Goal: Check status: Check status

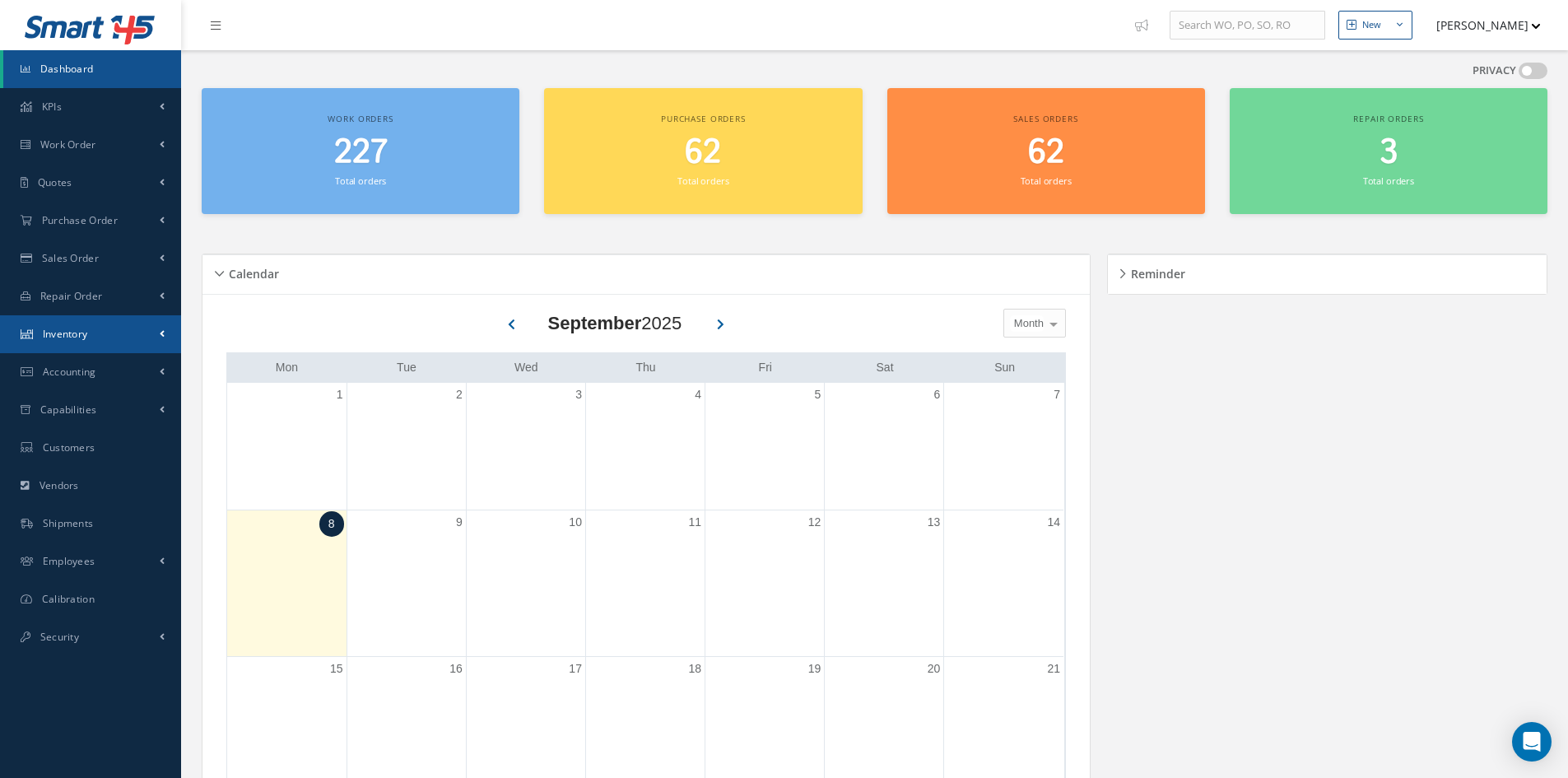
drag, startPoint x: 63, startPoint y: 335, endPoint x: 96, endPoint y: 334, distance: 33.0
click at [63, 335] on span "Inventory" at bounding box center [66, 333] width 46 height 14
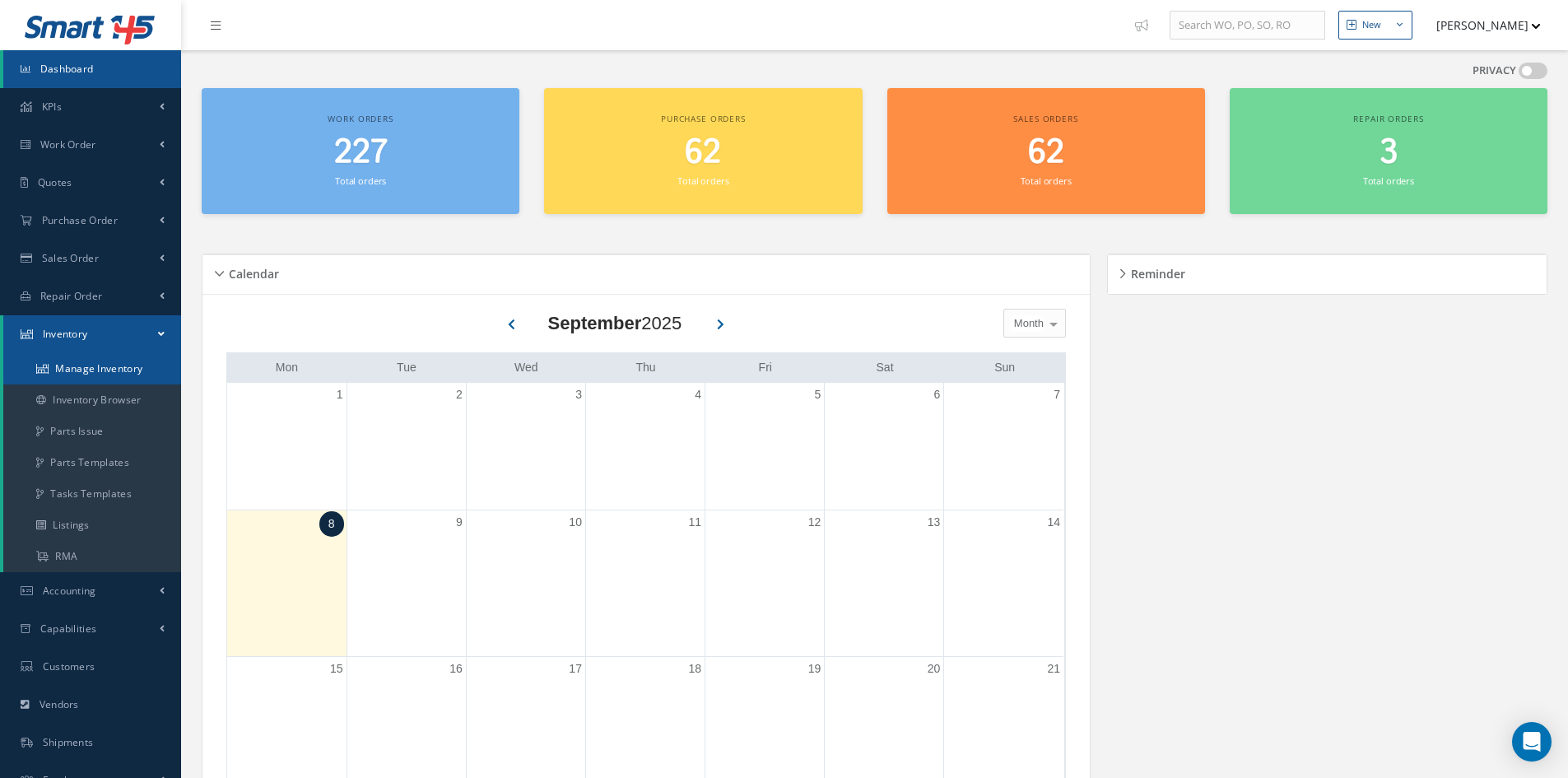
click at [101, 363] on link "Manage Inventory" at bounding box center [92, 369] width 177 height 32
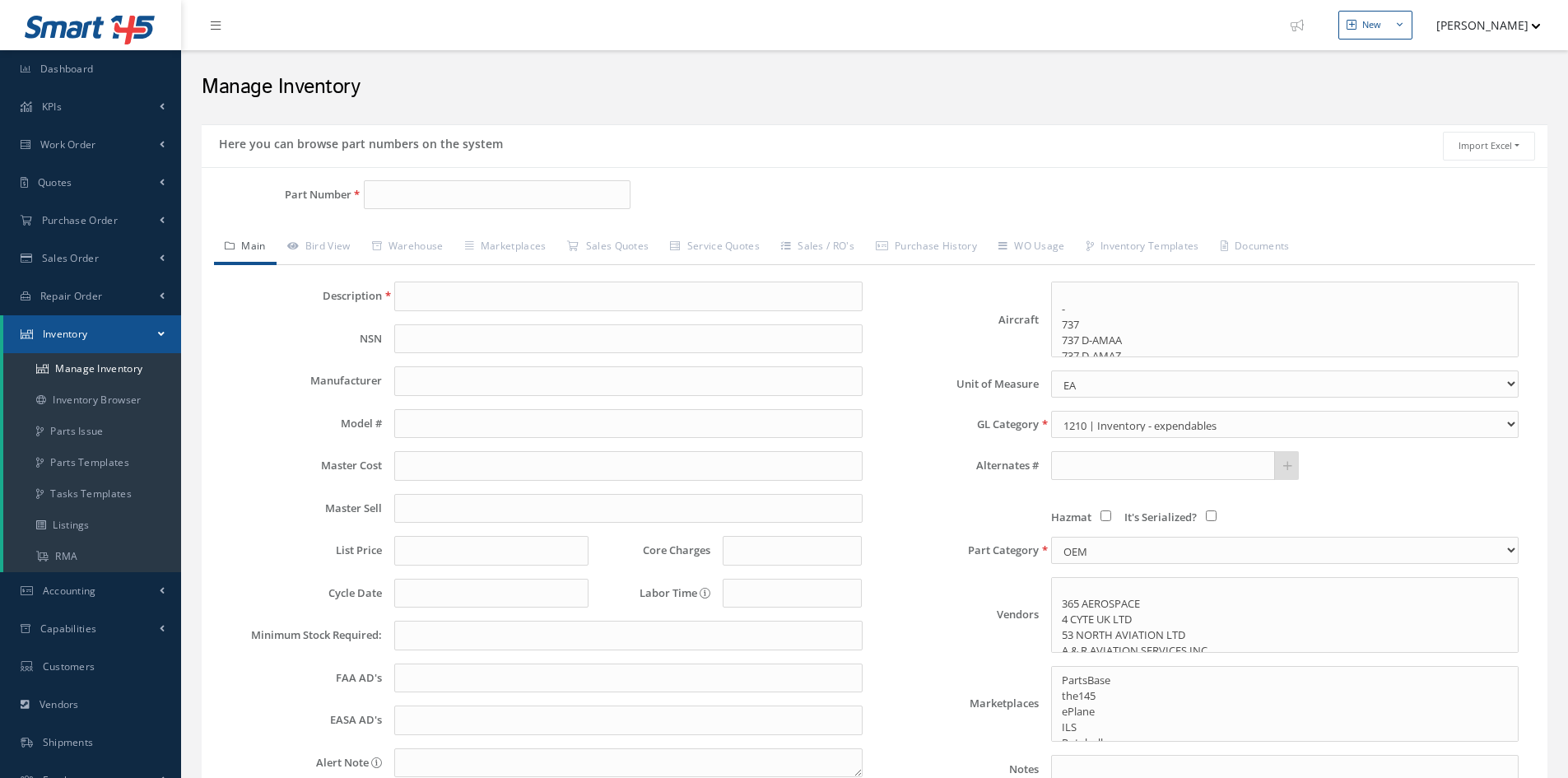
select select
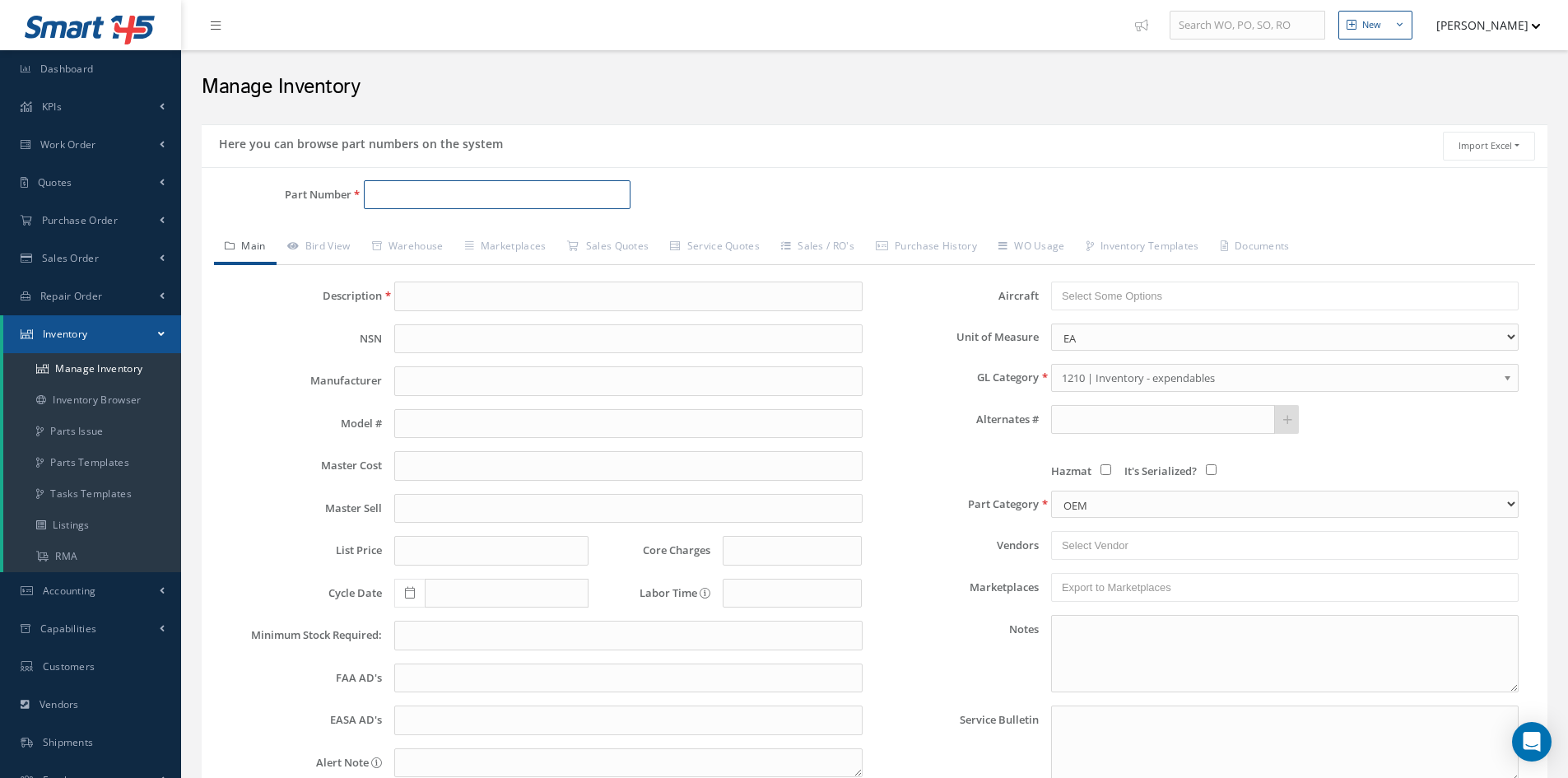
click at [392, 194] on input "Part Number" at bounding box center [498, 195] width 267 height 30
type input "v-25"
drag, startPoint x: 401, startPoint y: 194, endPoint x: 360, endPoint y: 195, distance: 41.0
click at [360, 195] on div "v-25" at bounding box center [501, 195] width 299 height 30
click at [86, 138] on span "Work Order" at bounding box center [69, 144] width 56 height 14
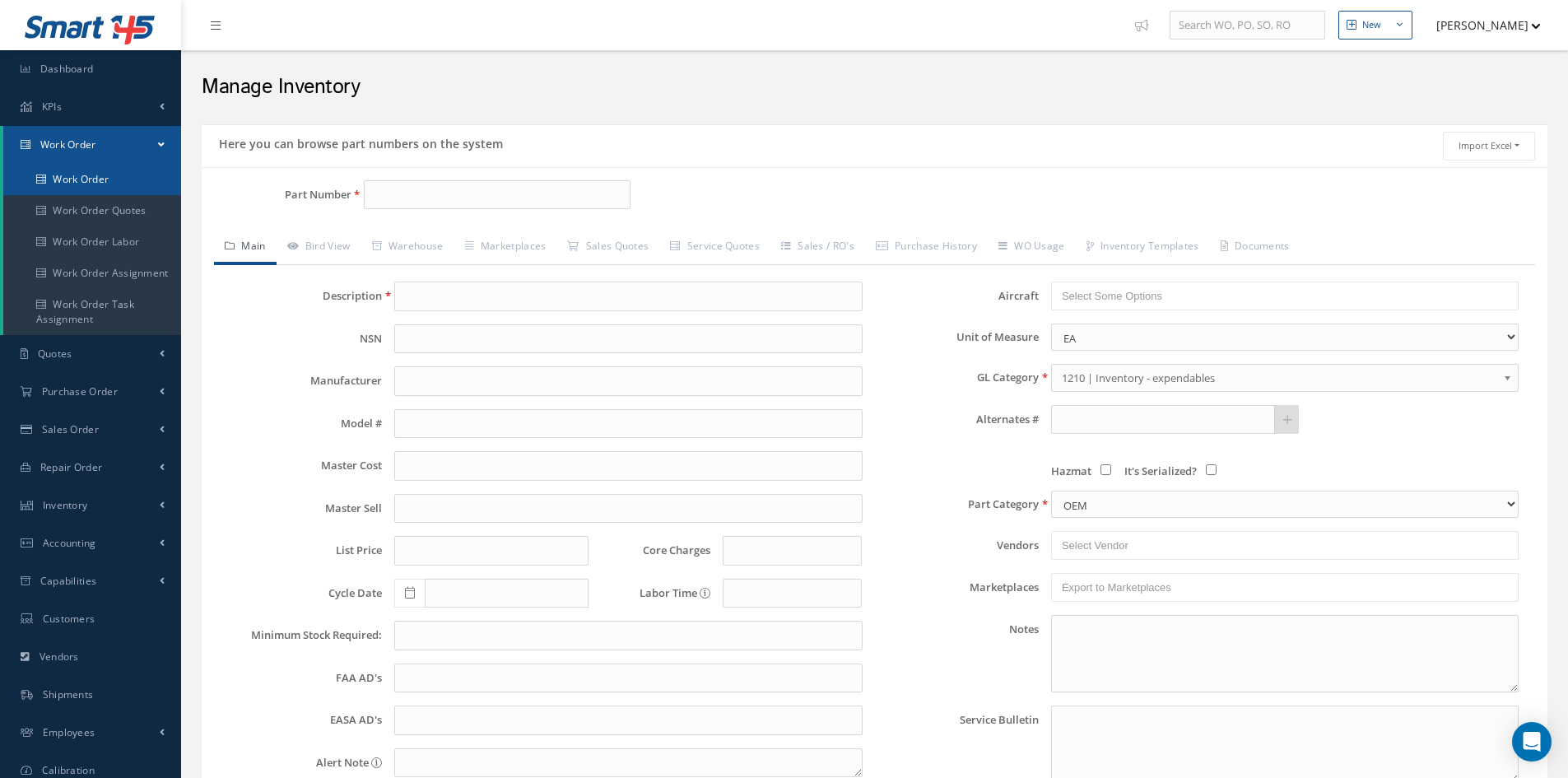
click at [92, 174] on link "Work Order" at bounding box center [92, 180] width 177 height 32
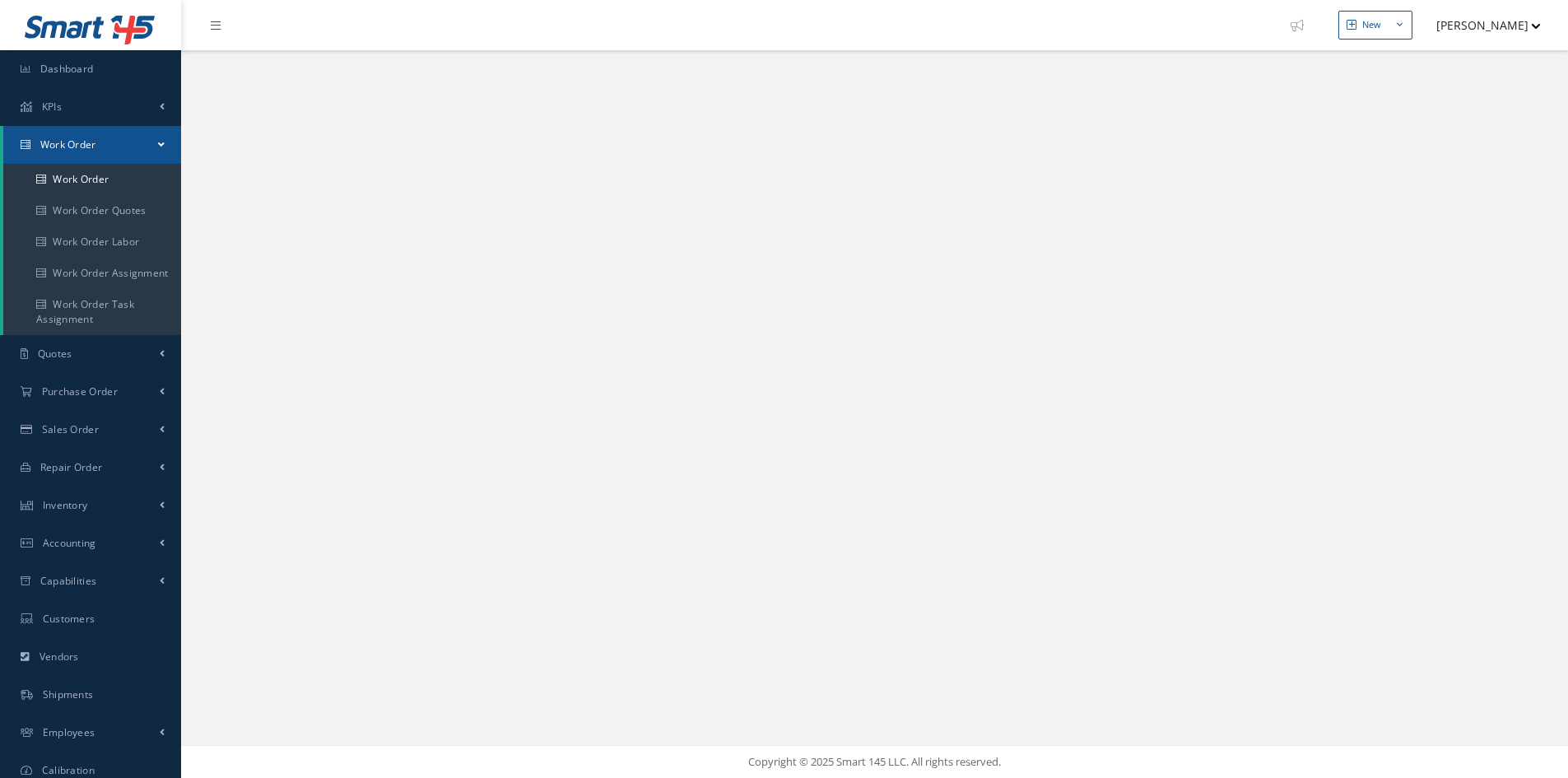
select select "25"
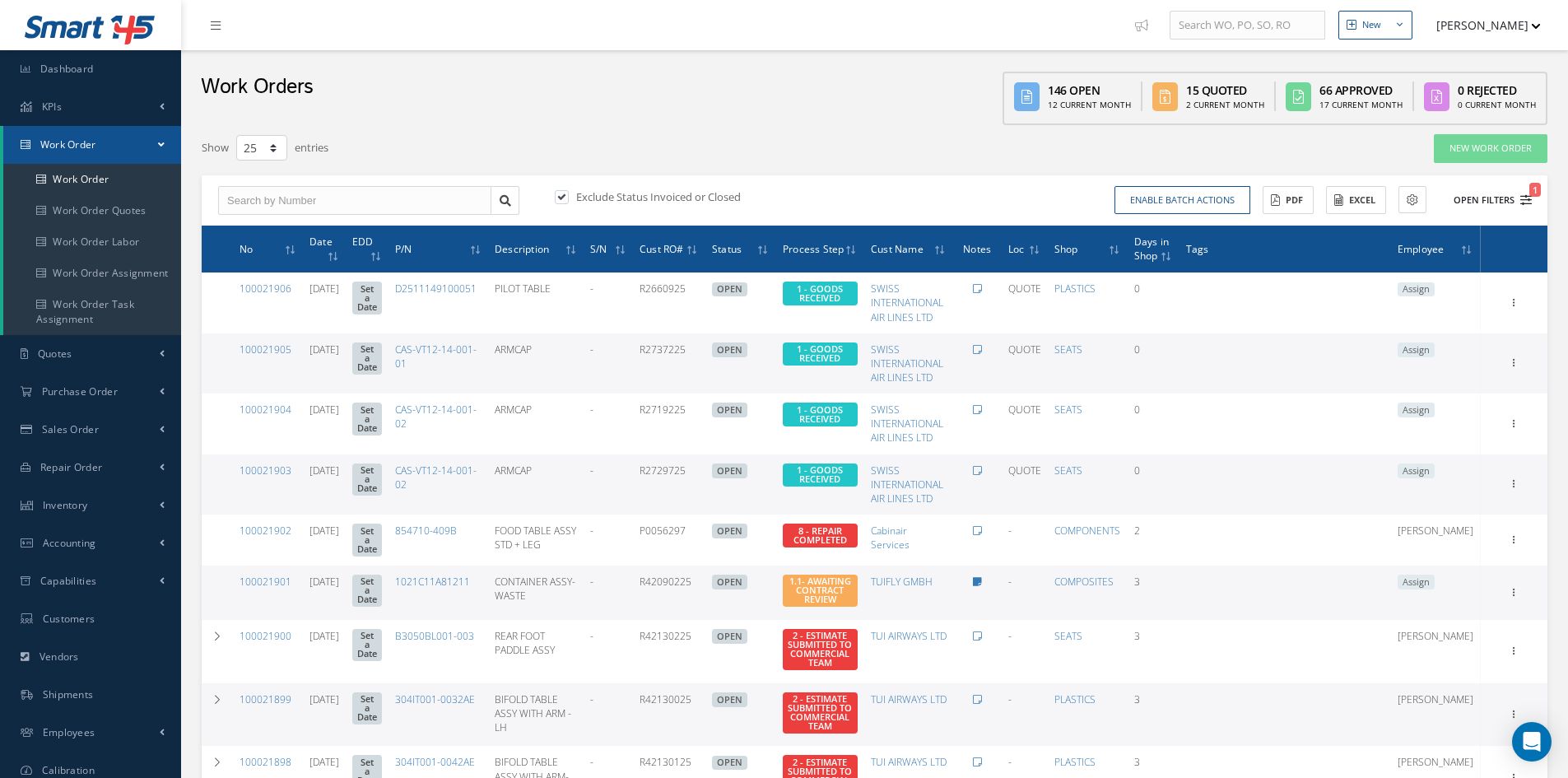
click at [1487, 198] on button "Open Filters 1" at bounding box center [1485, 200] width 93 height 27
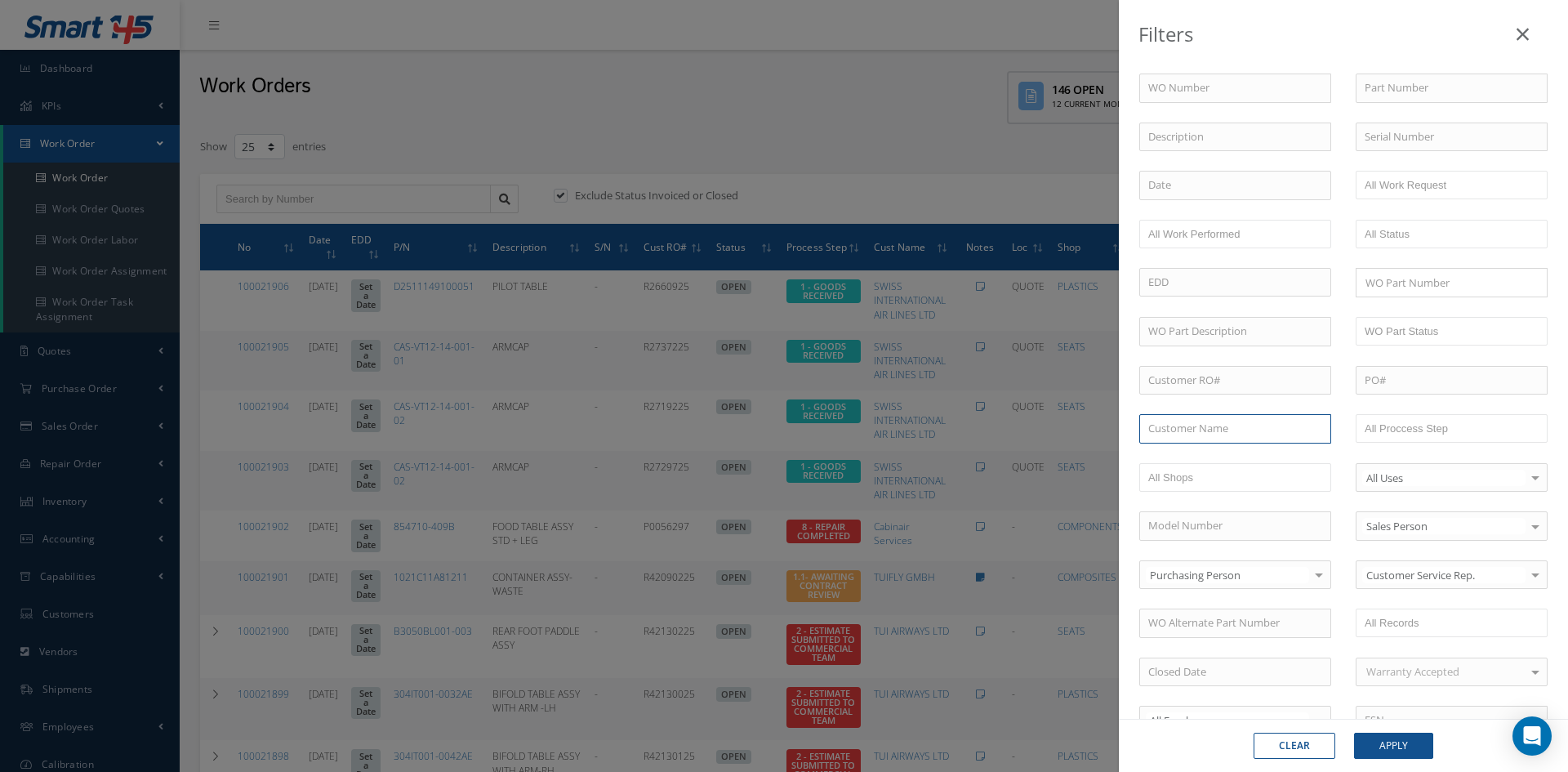
click at [1246, 436] on input "text" at bounding box center [1235, 429] width 192 height 30
type input "vanema"
click at [1255, 456] on div "No Match Found" at bounding box center [1235, 458] width 190 height 30
click at [1394, 739] on button "Apply" at bounding box center [1394, 746] width 79 height 26
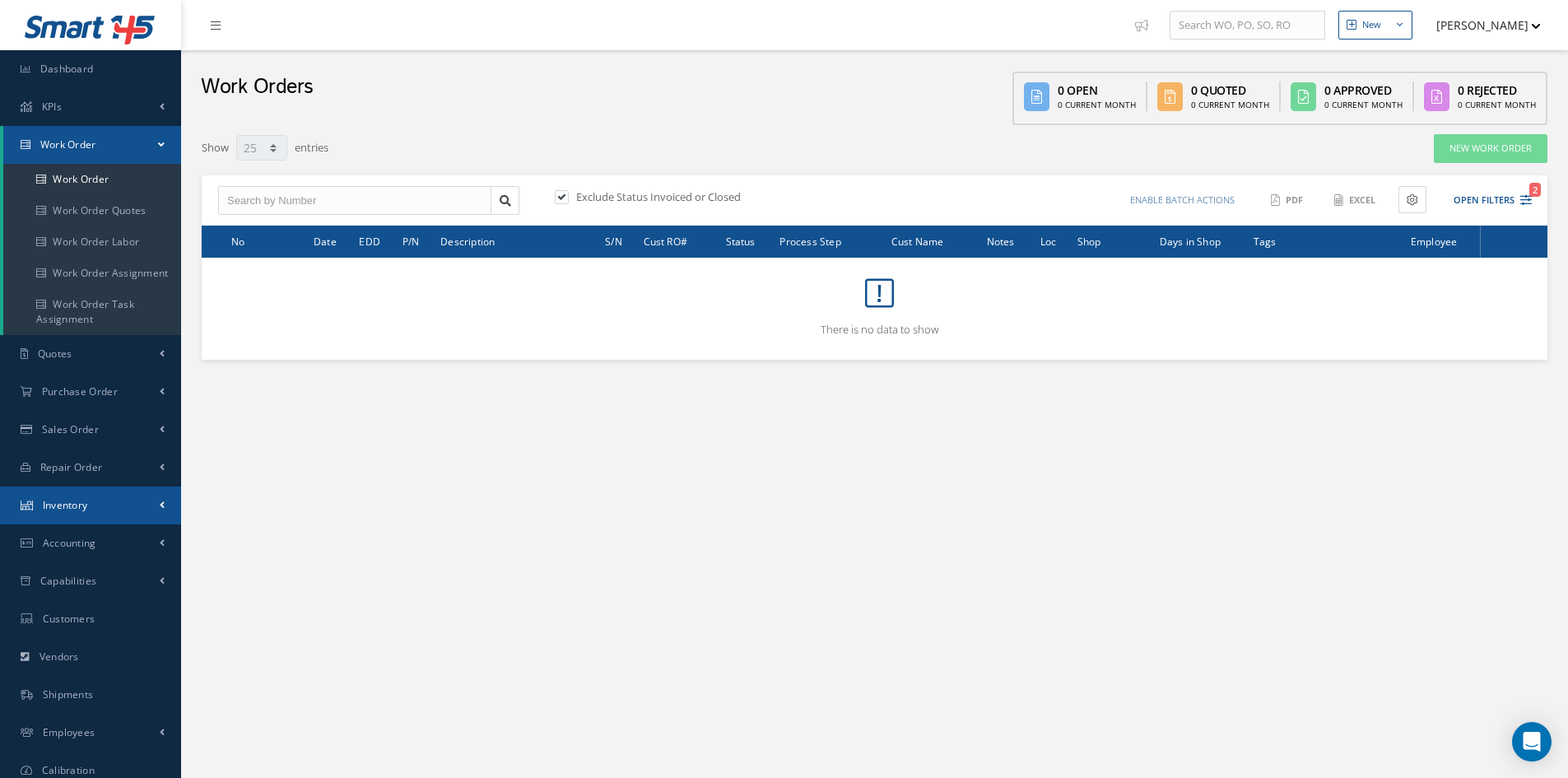
click at [75, 506] on span "Inventory" at bounding box center [66, 505] width 46 height 14
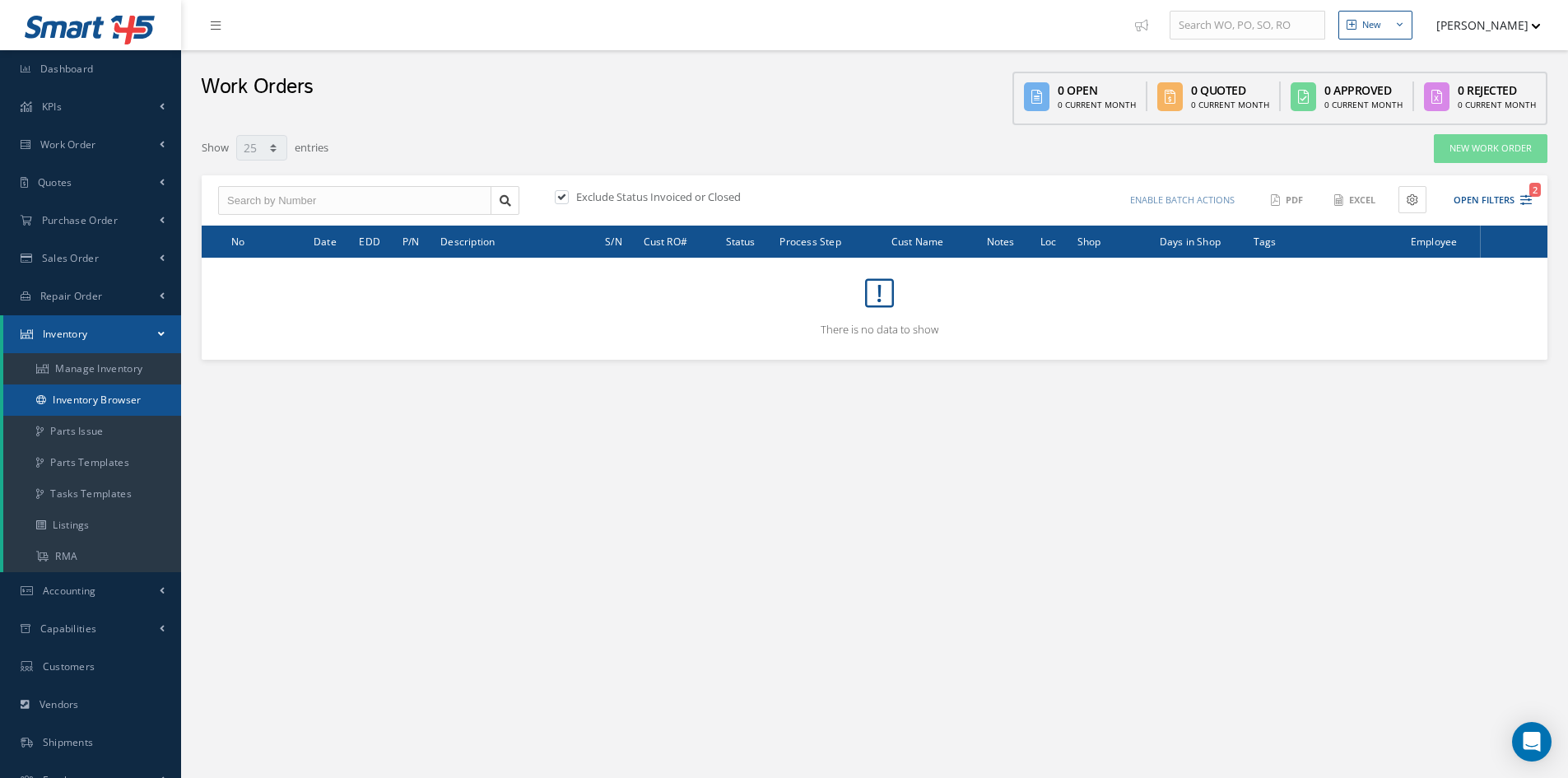
click at [121, 398] on link "Inventory Browser" at bounding box center [92, 401] width 177 height 32
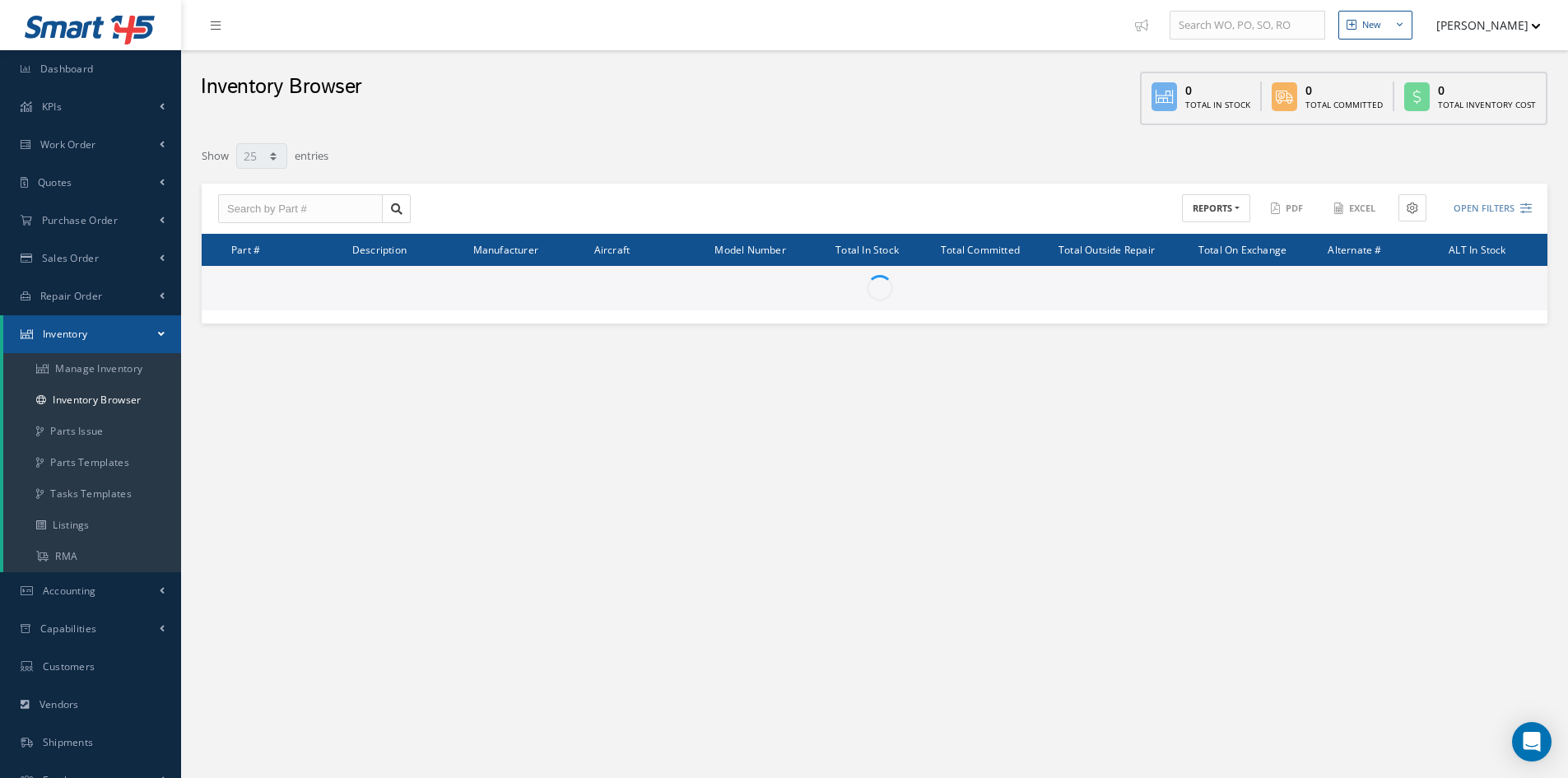
select select "25"
click at [289, 207] on input "text" at bounding box center [300, 209] width 165 height 30
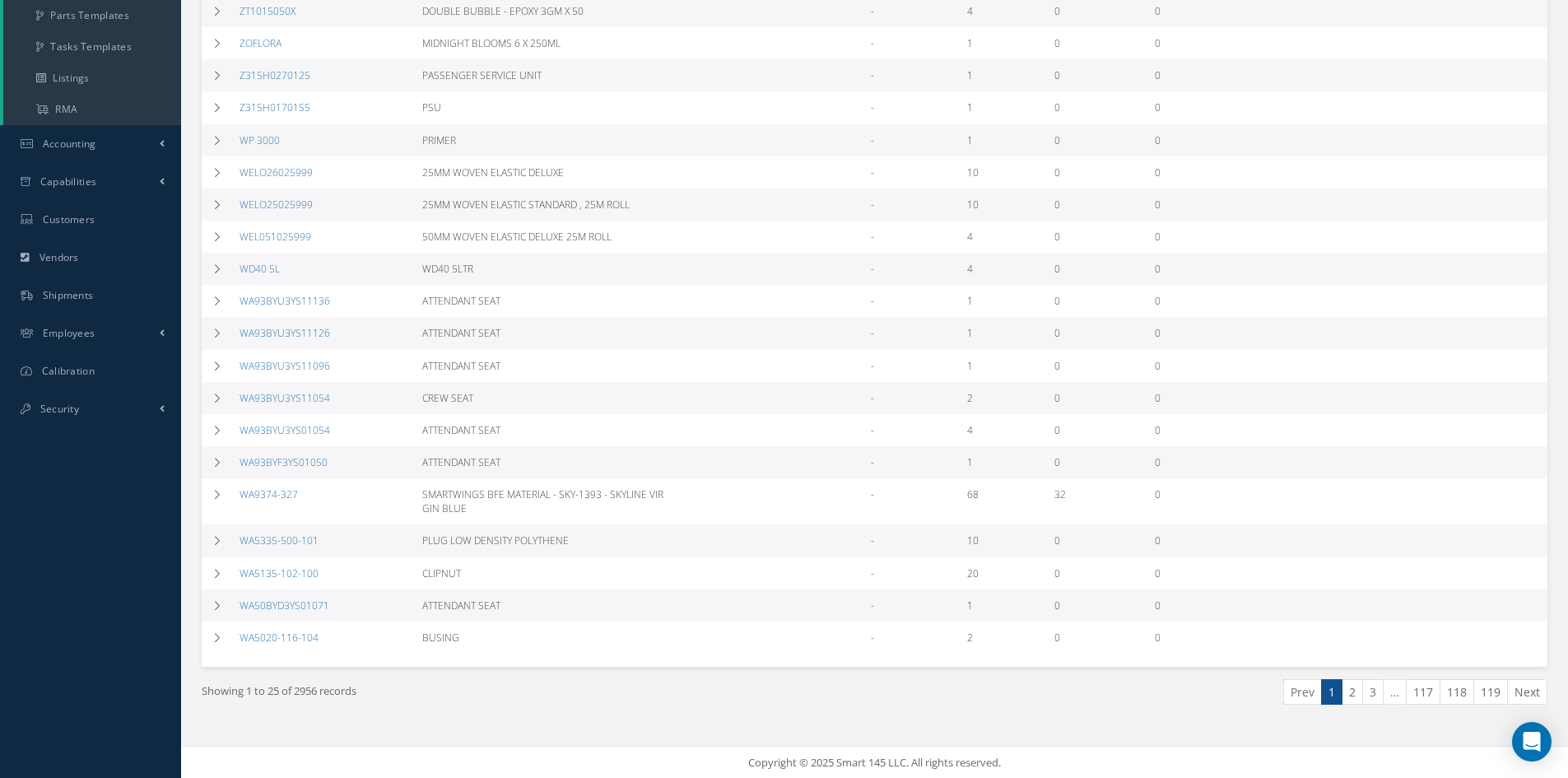
scroll to position [449, 0]
type input "v"
click at [1354, 681] on link "2" at bounding box center [1352, 690] width 22 height 26
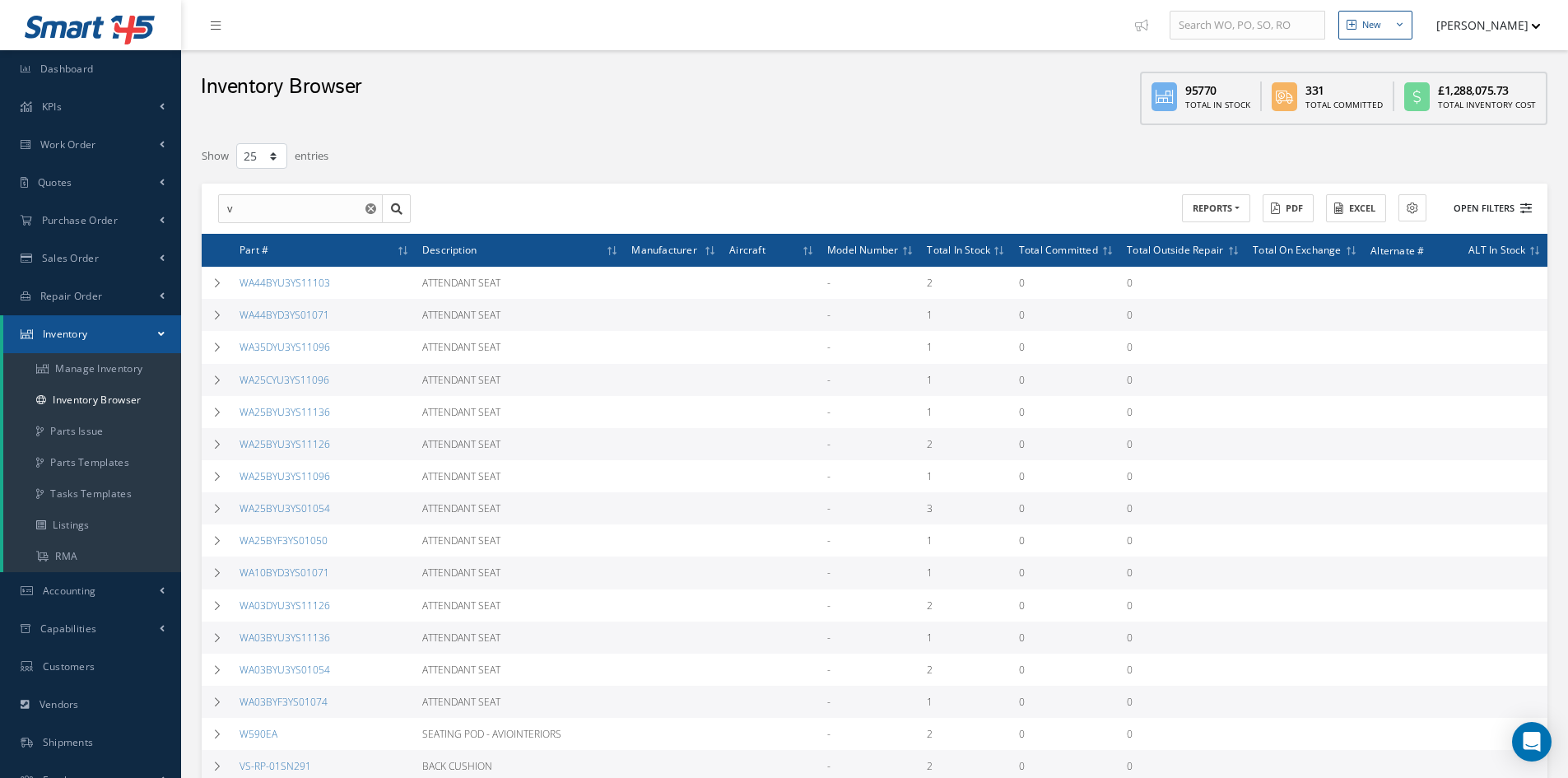
click at [1488, 207] on button "Open Filters" at bounding box center [1485, 208] width 93 height 27
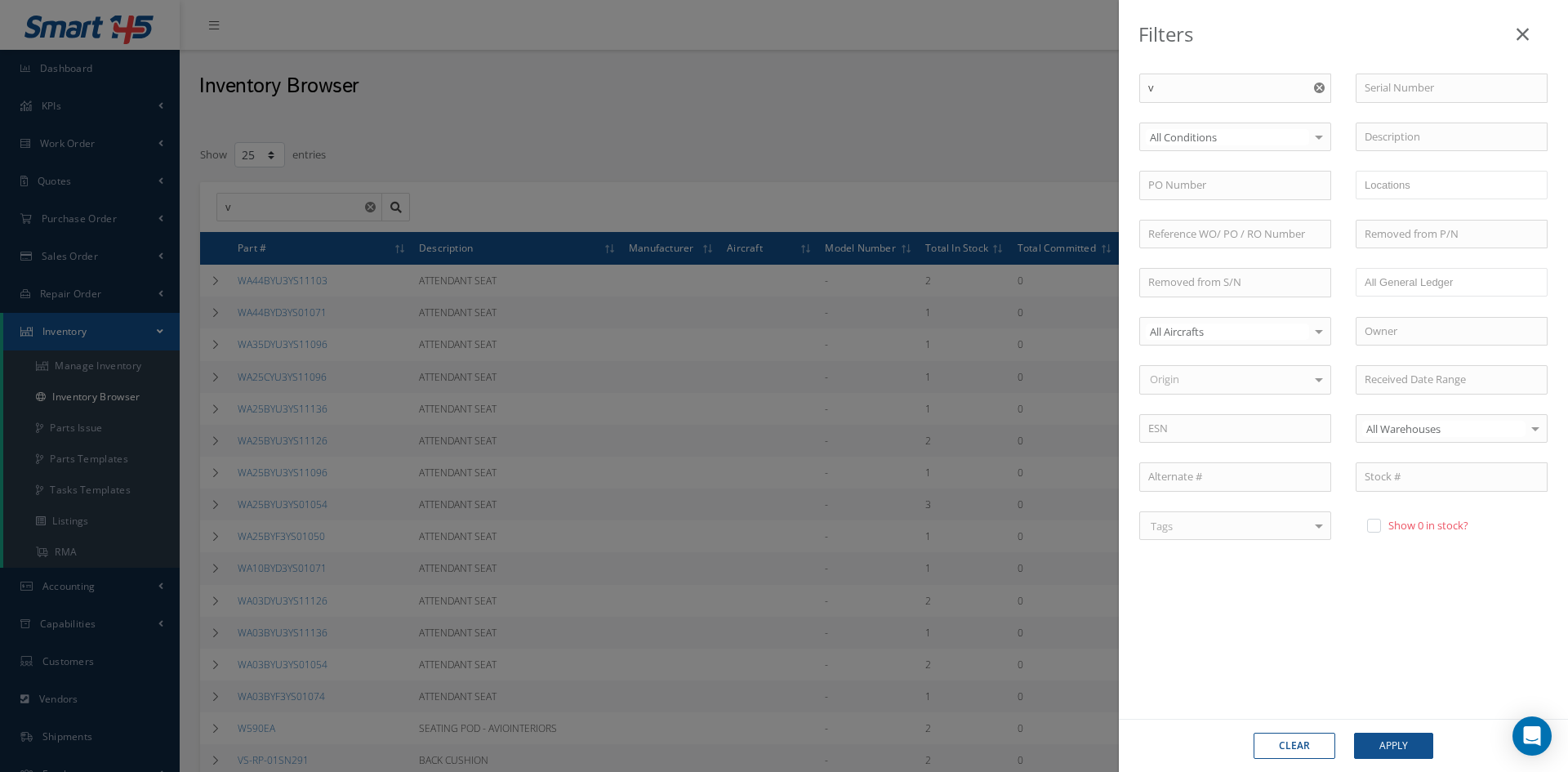
click at [1533, 31] on link at bounding box center [1523, 30] width 52 height 49
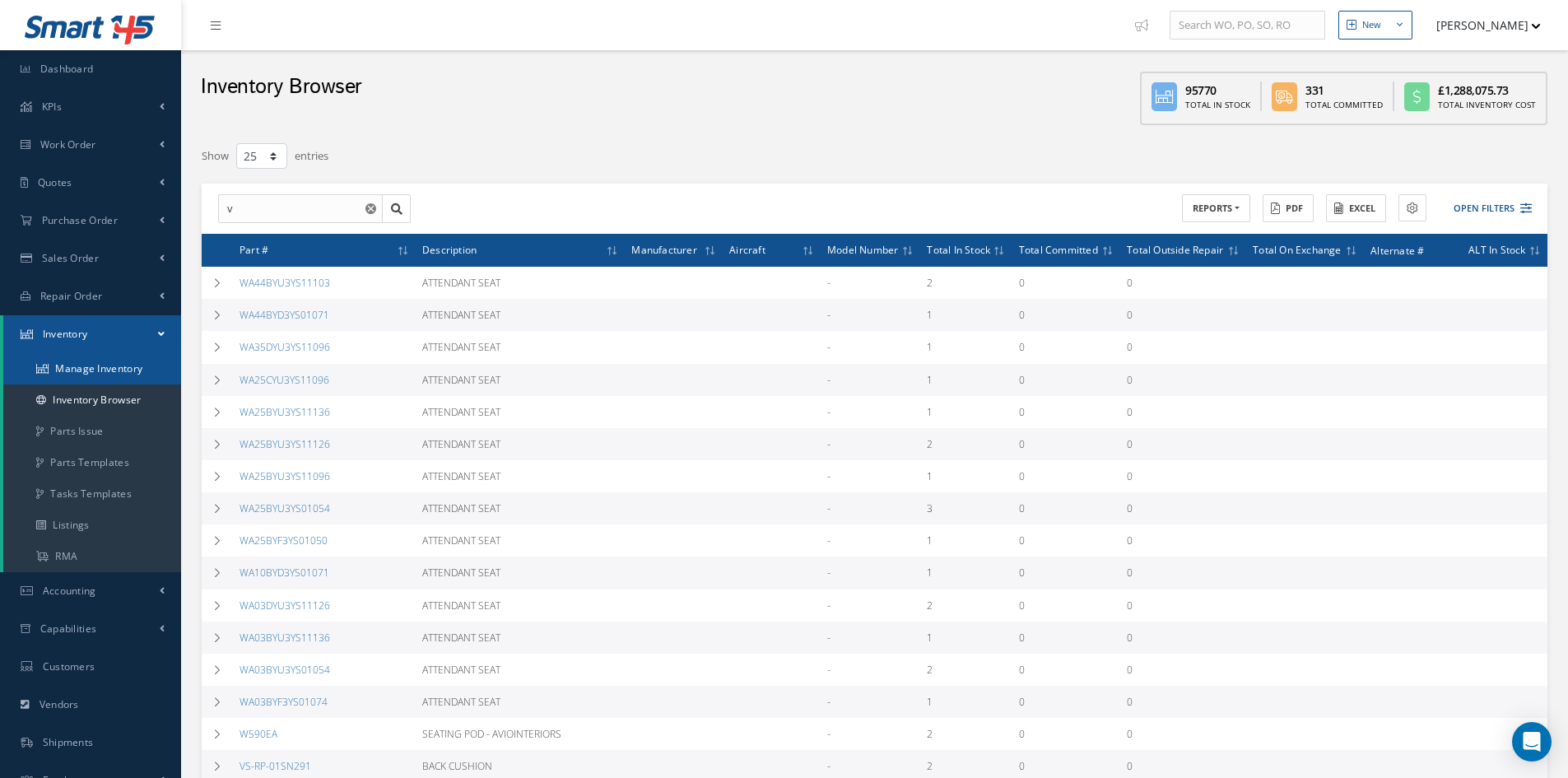
click at [80, 373] on link "Manage Inventory" at bounding box center [92, 369] width 177 height 32
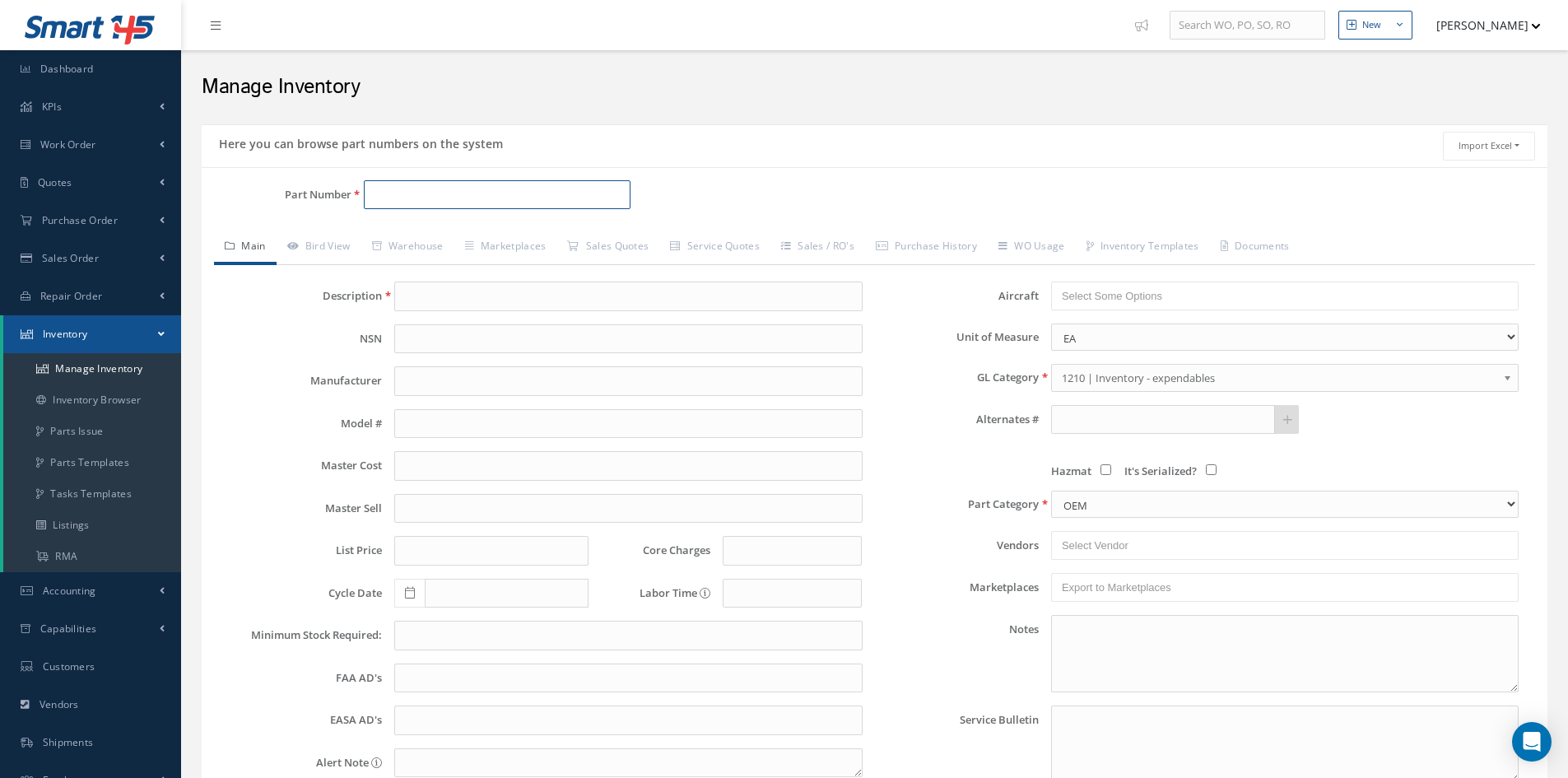
click at [413, 194] on input "Part Number" at bounding box center [498, 195] width 267 height 30
click at [113, 402] on link "Inventory Browser" at bounding box center [92, 401] width 177 height 32
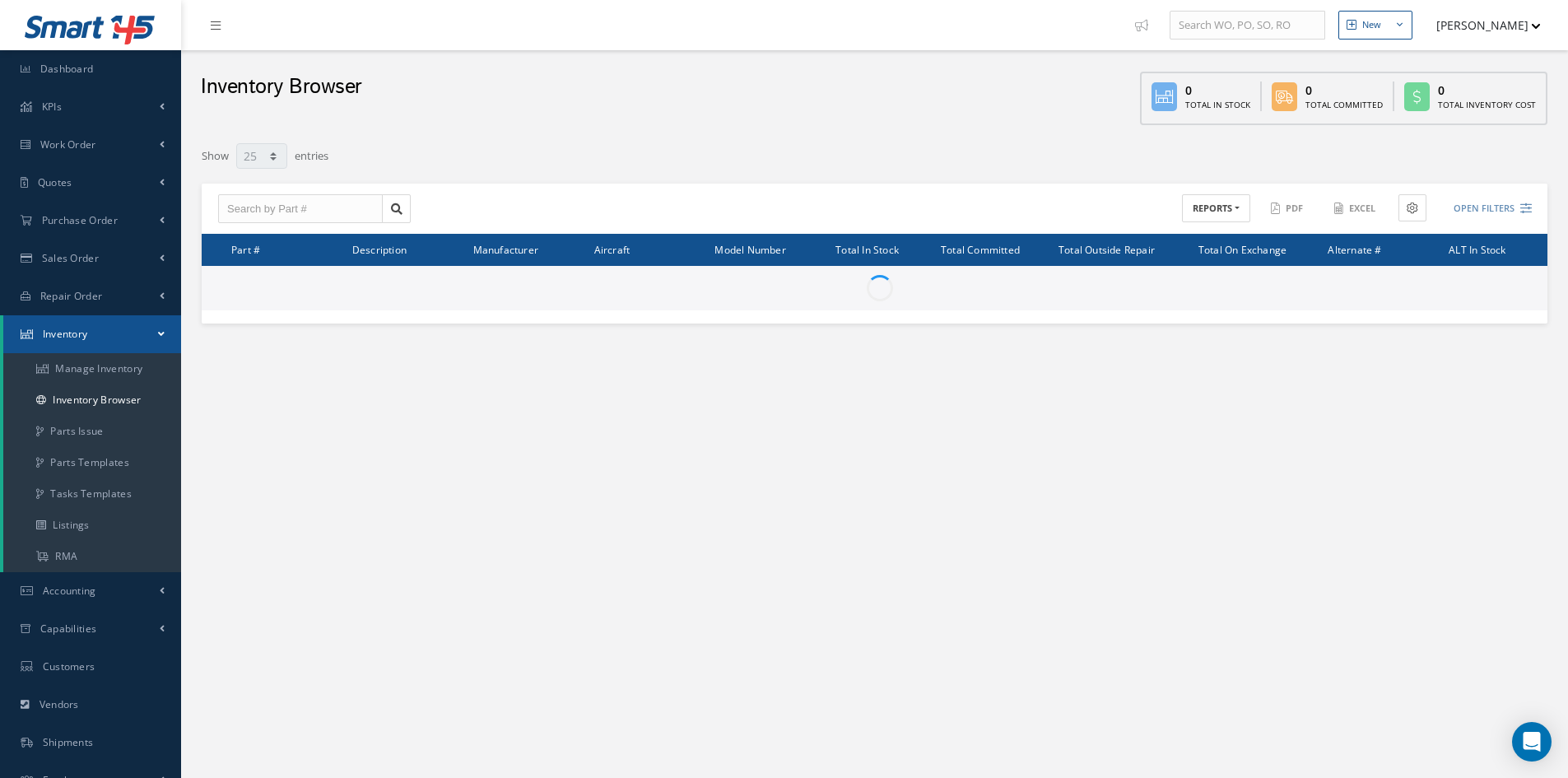
select select "25"
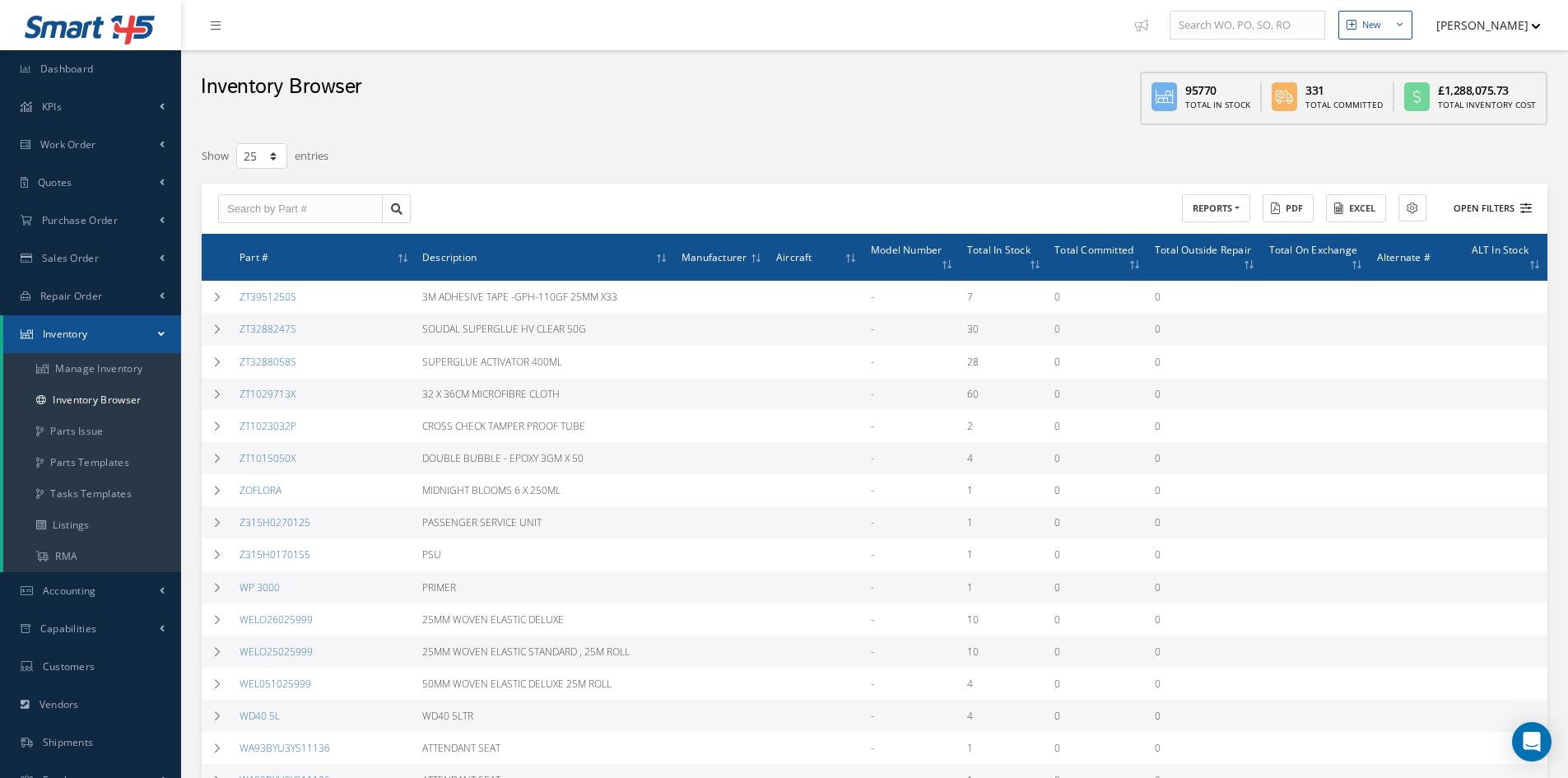
click at [1502, 207] on button "Open Filters" at bounding box center [1485, 208] width 93 height 27
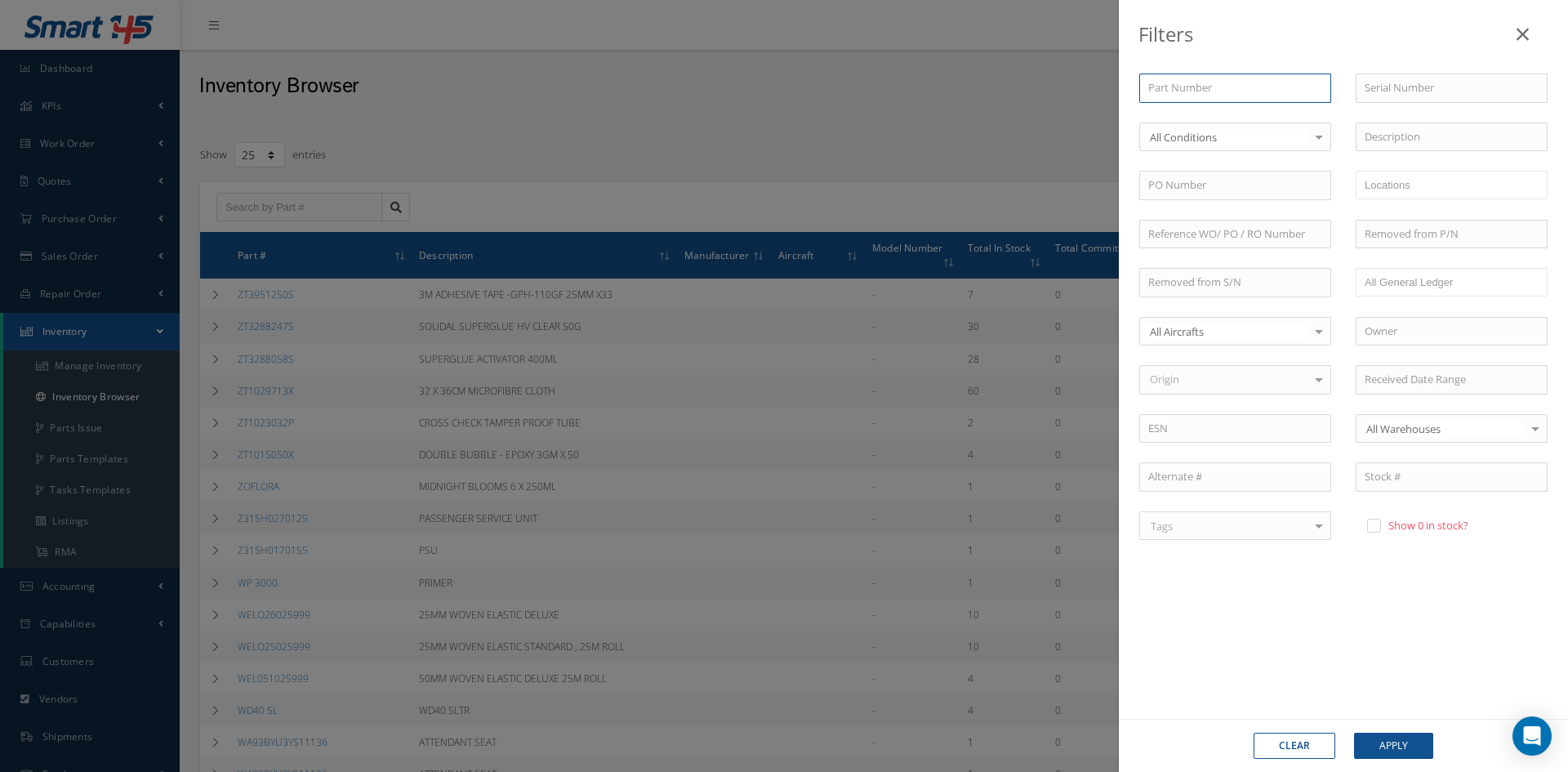
click at [1222, 85] on input "text" at bounding box center [1235, 88] width 192 height 30
type input "v"
type input "v-"
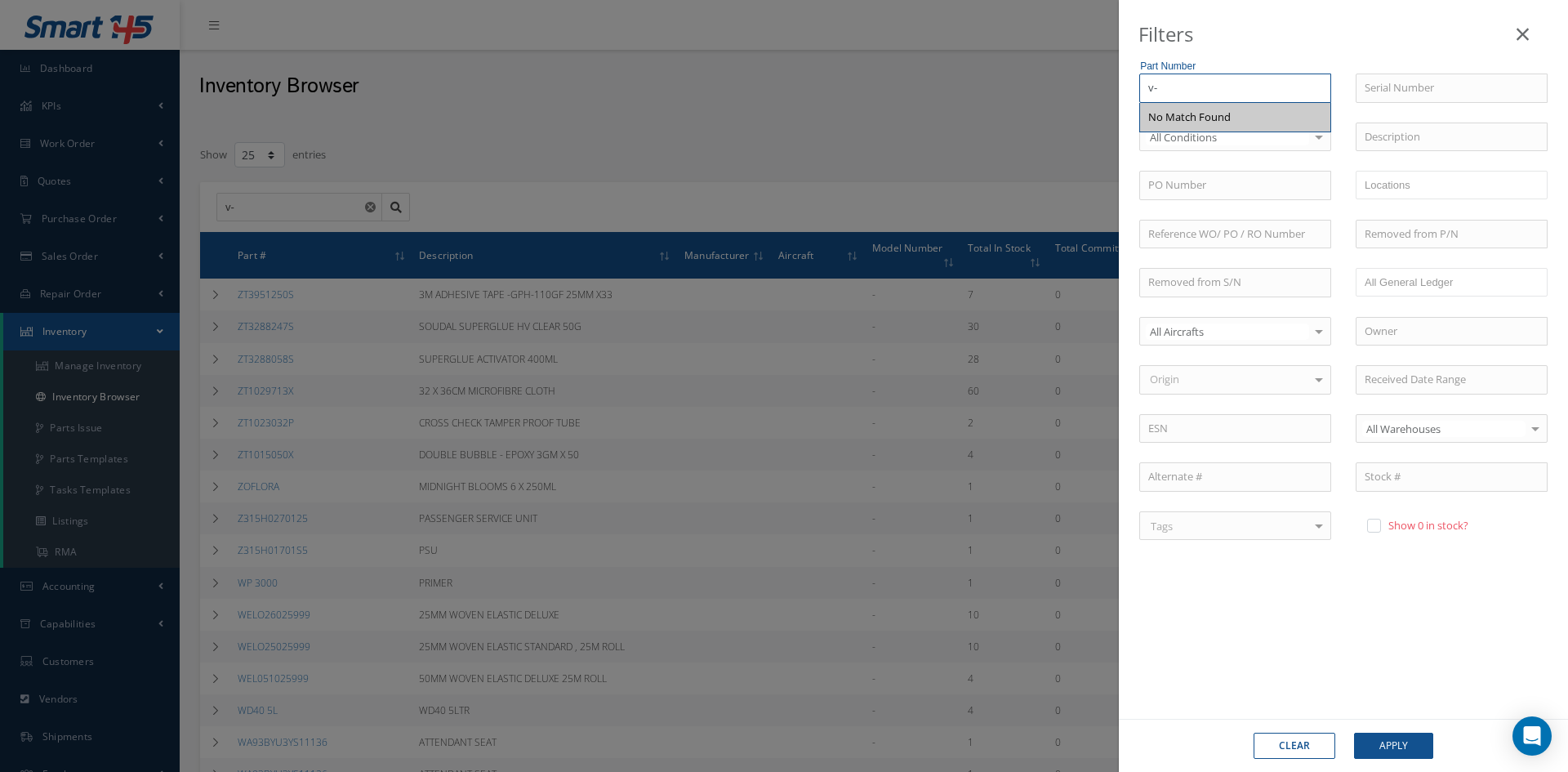
type input "v"
type input "v2"
type input "v25"
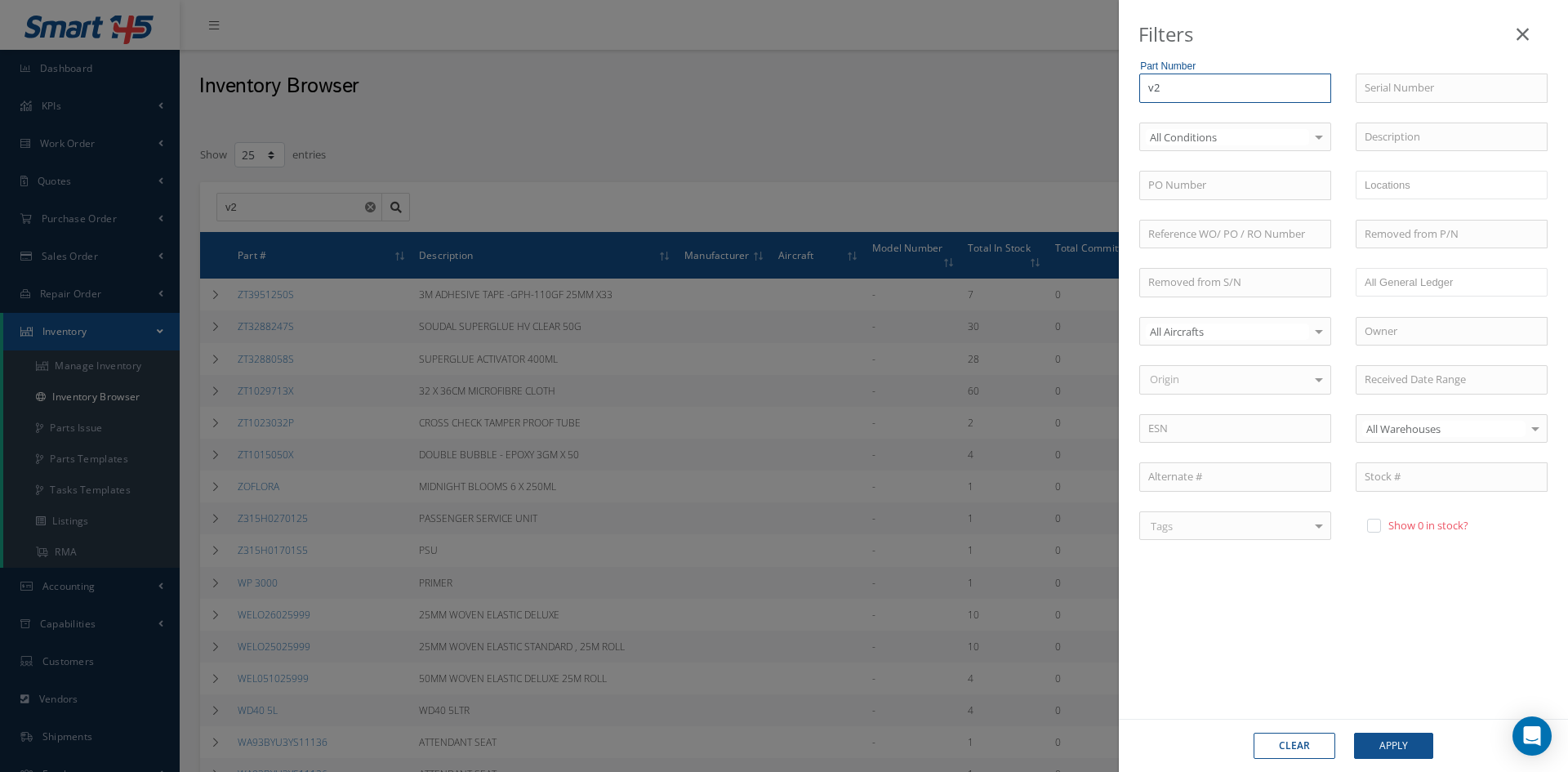
type input "v25"
type input "v2"
type input "v"
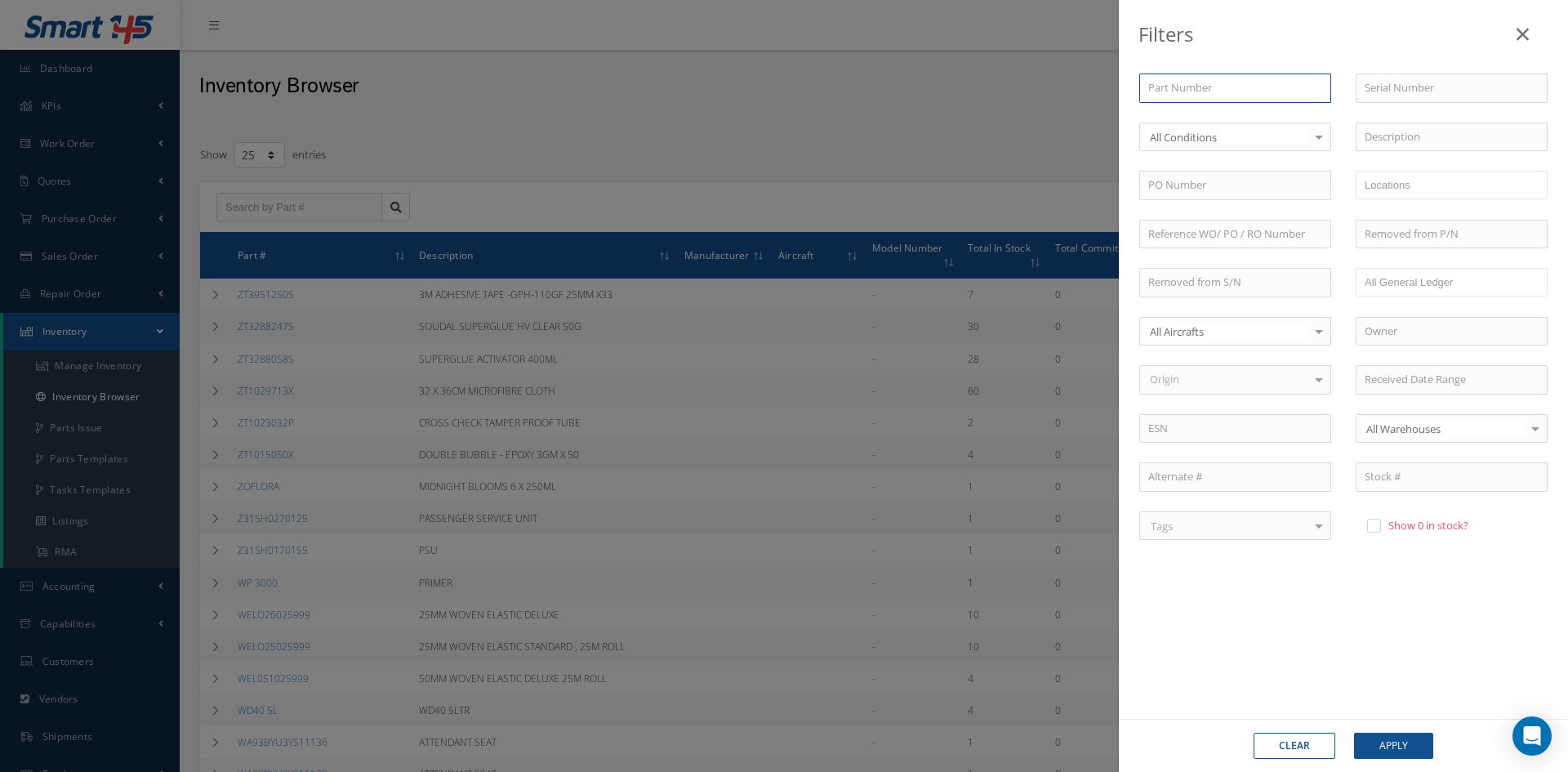
type input "2"
type input "25"
type input "250"
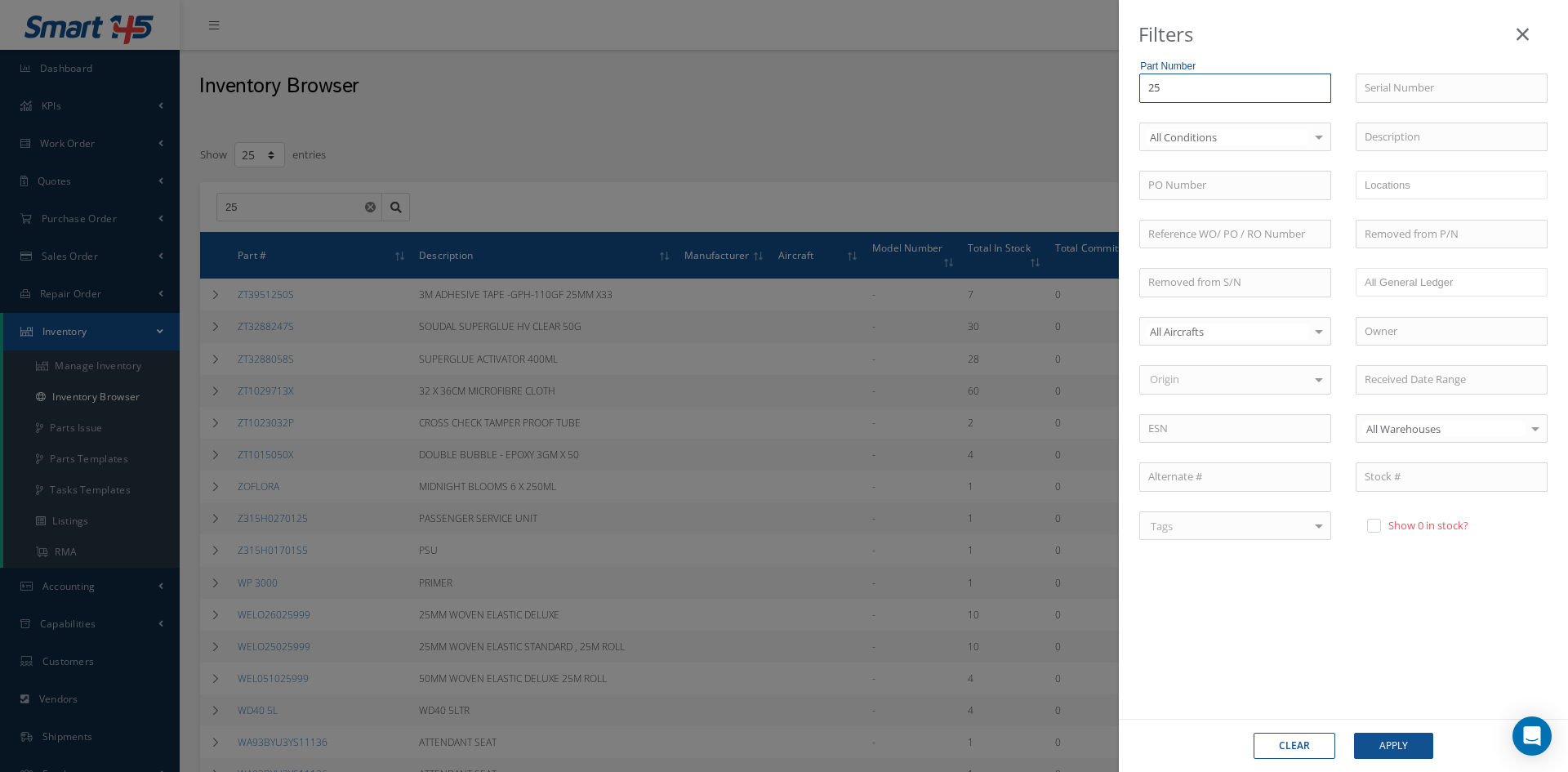
type input "250"
type input "2505"
click at [1419, 137] on input "text" at bounding box center [1451, 137] width 192 height 30
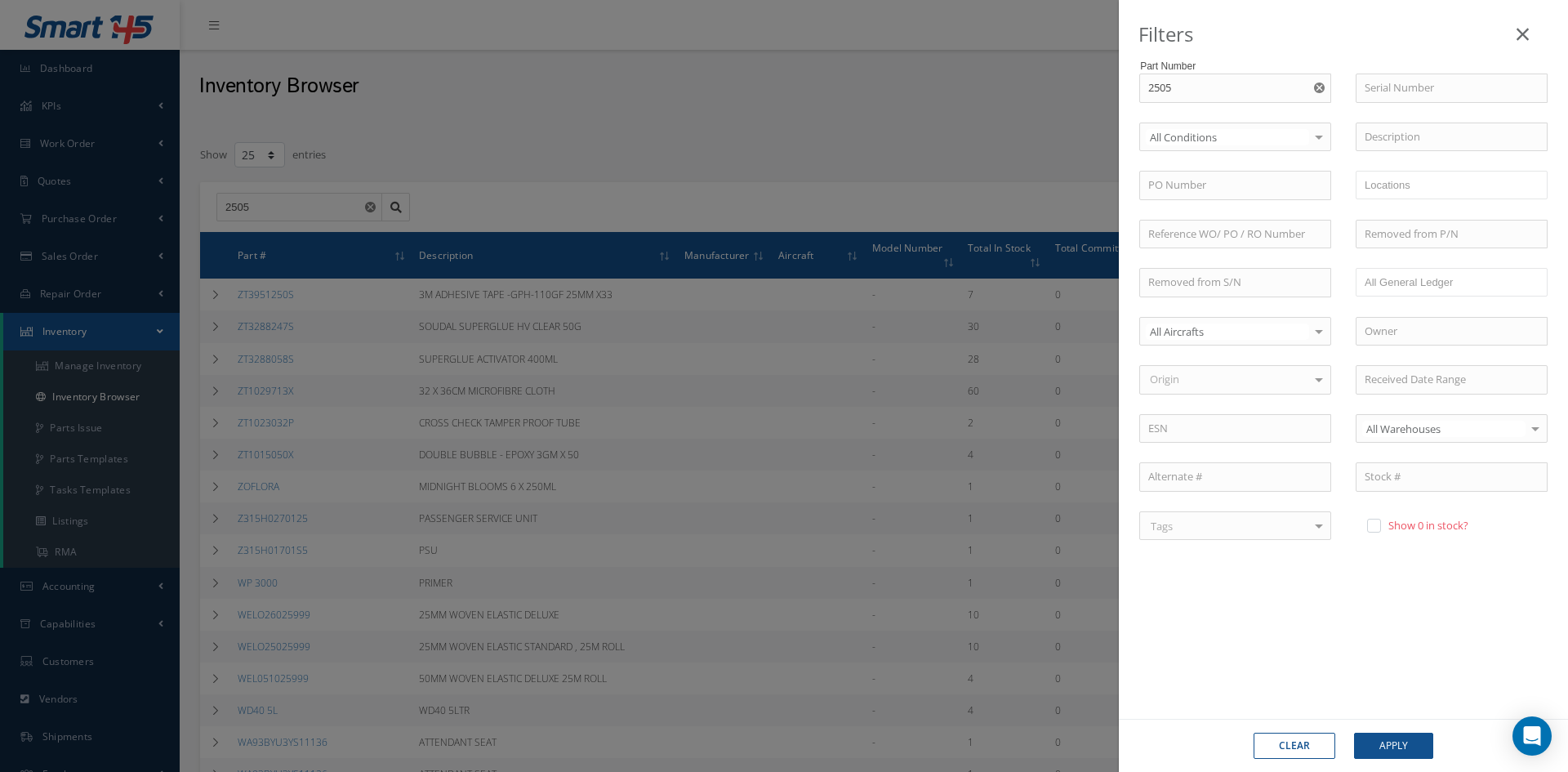
click at [1324, 87] on button "button" at bounding box center [1320, 88] width 21 height 30
click at [1392, 137] on input "text" at bounding box center [1451, 137] width 192 height 30
click at [1461, 198] on span "FOAM SEAT BOTTOM" at bounding box center [1416, 194] width 103 height 15
type input "FOAM SEAT BOTTOM"
click at [1415, 749] on button "Apply" at bounding box center [1394, 746] width 79 height 26
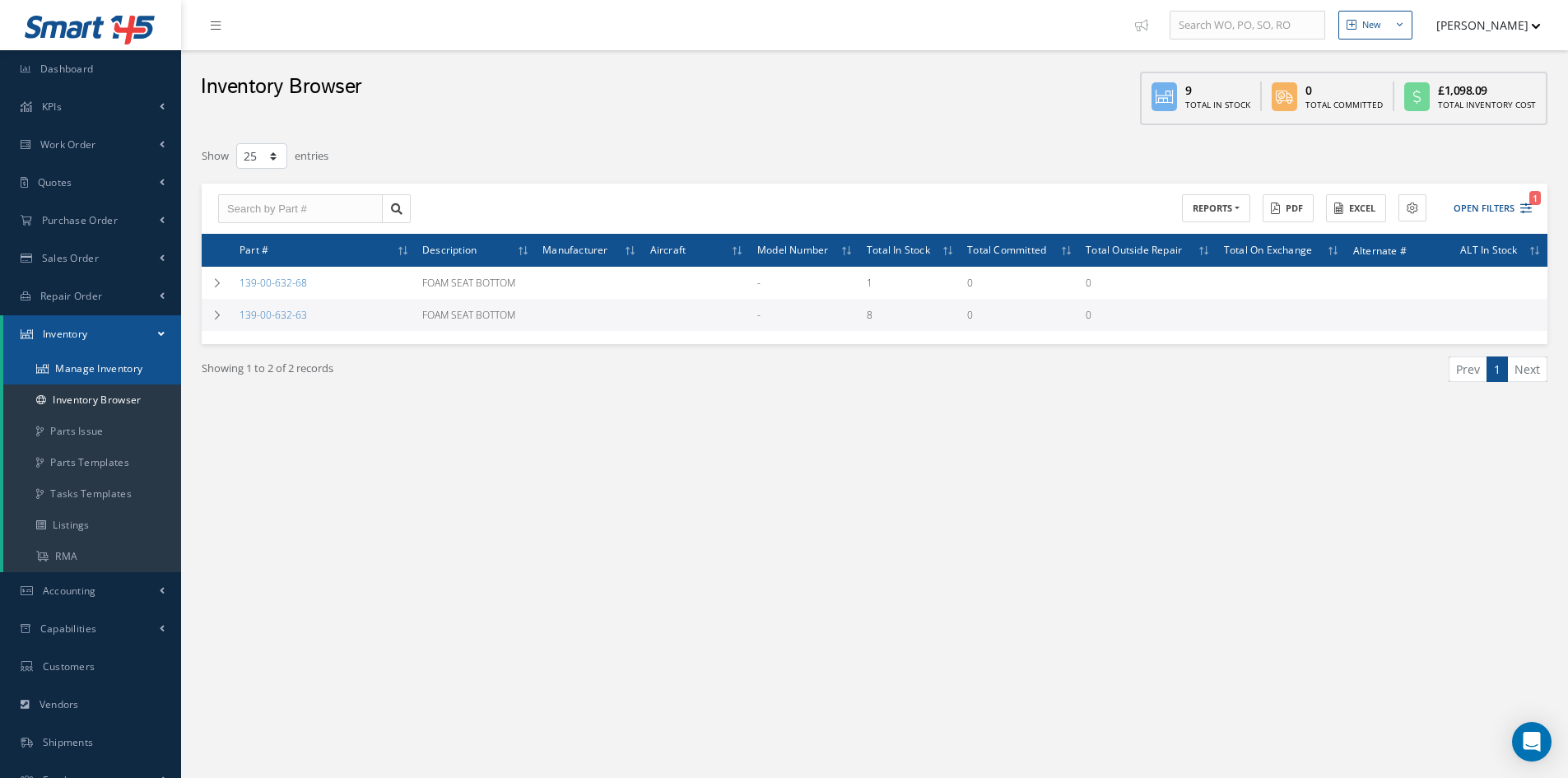
click at [104, 367] on link "Manage Inventory" at bounding box center [92, 369] width 177 height 32
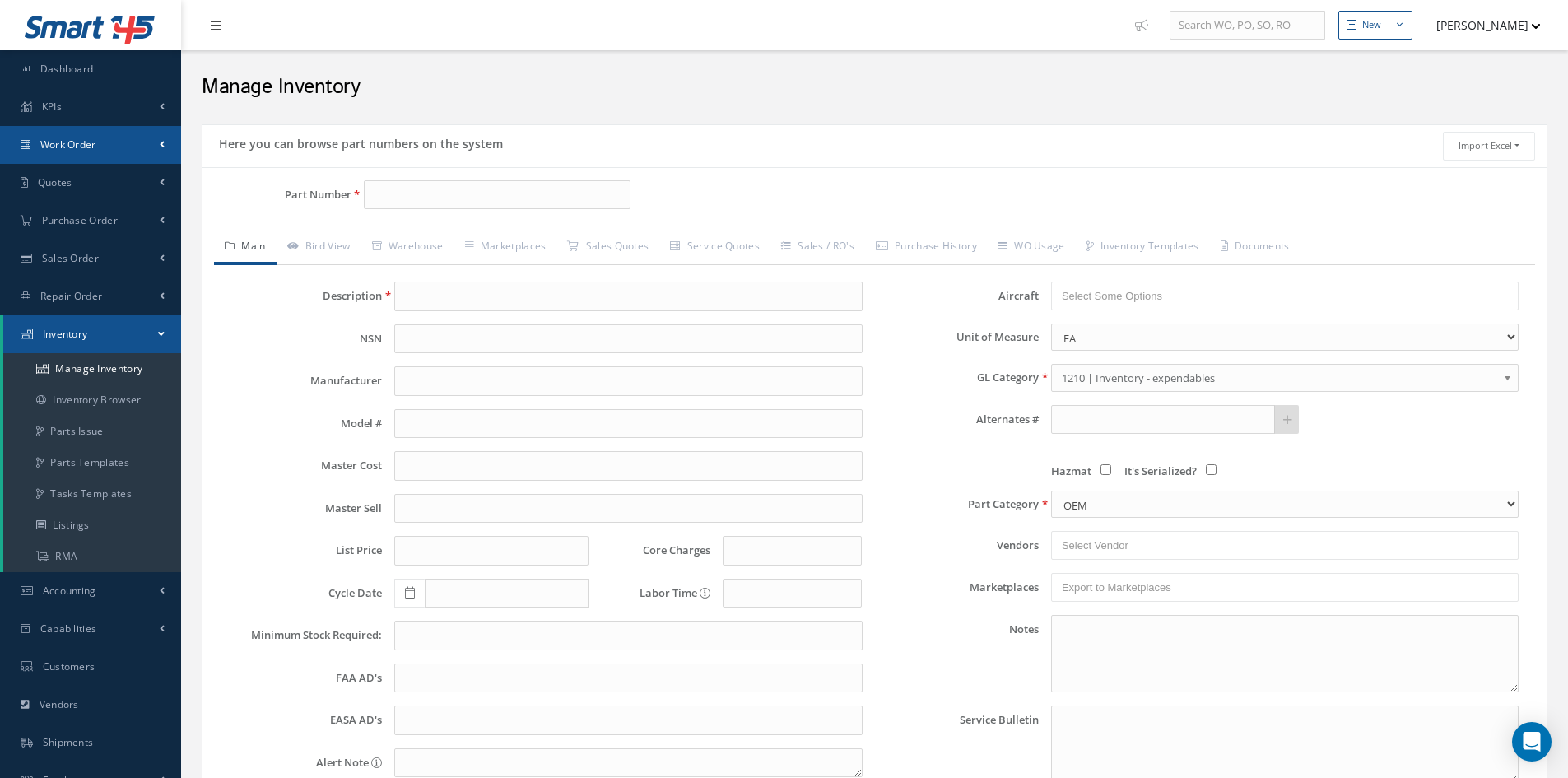
click at [78, 146] on span "Work Order" at bounding box center [69, 144] width 56 height 14
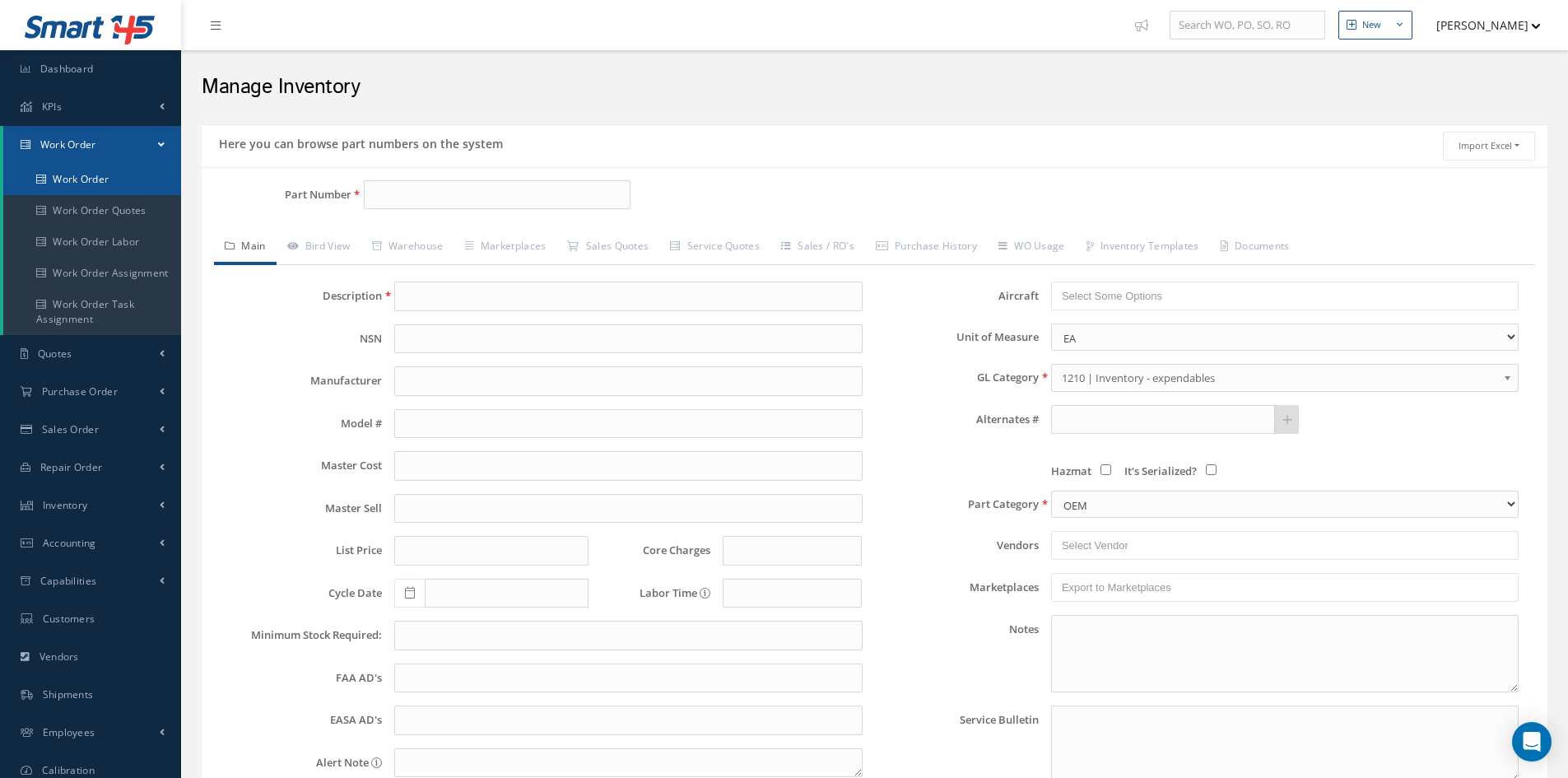
click at [90, 178] on link "Work Order" at bounding box center [92, 180] width 177 height 32
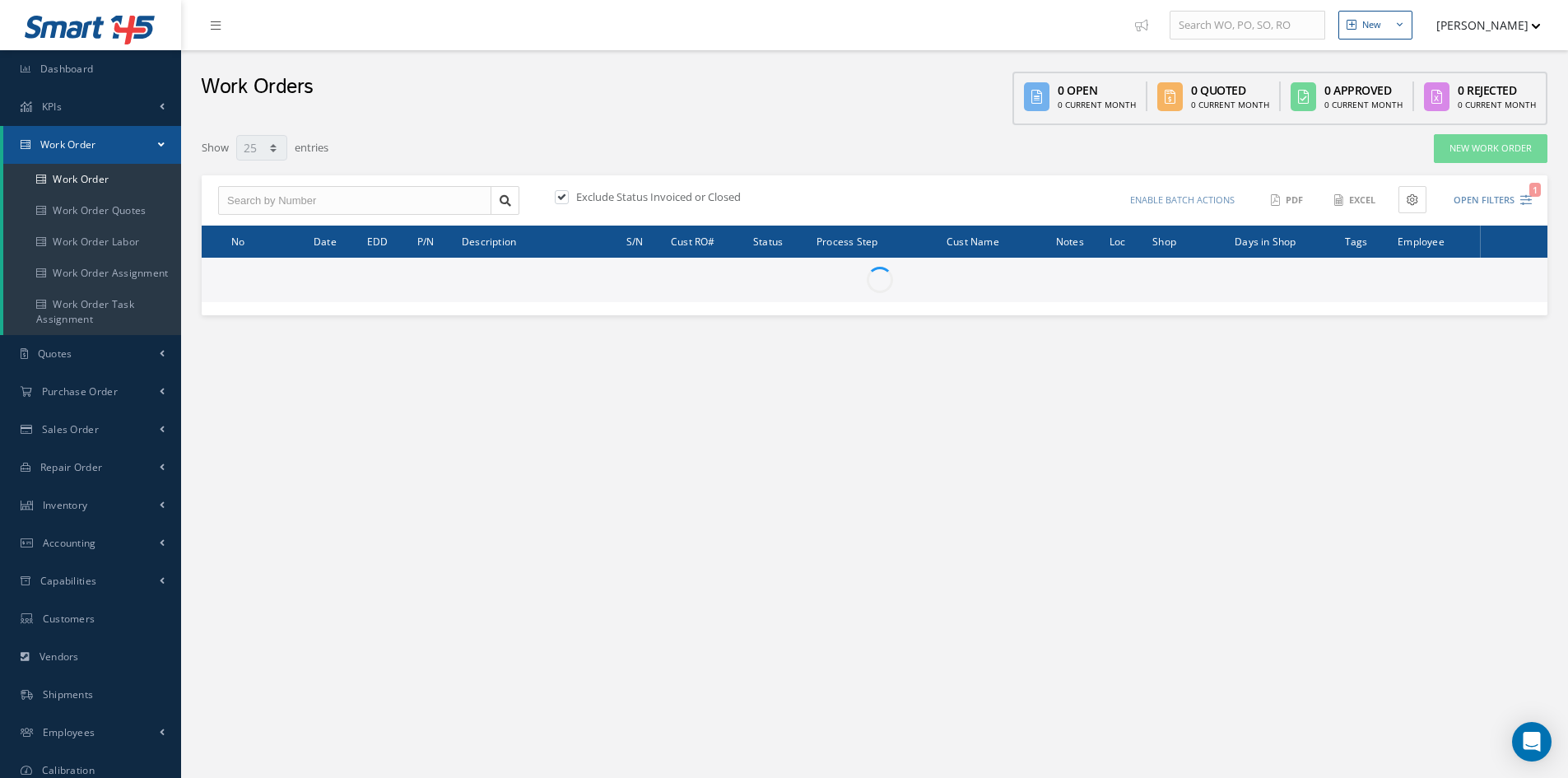
select select "25"
type input "All Work Request"
type input "All Work Performed"
type input "All Status"
type input "WO Part Status"
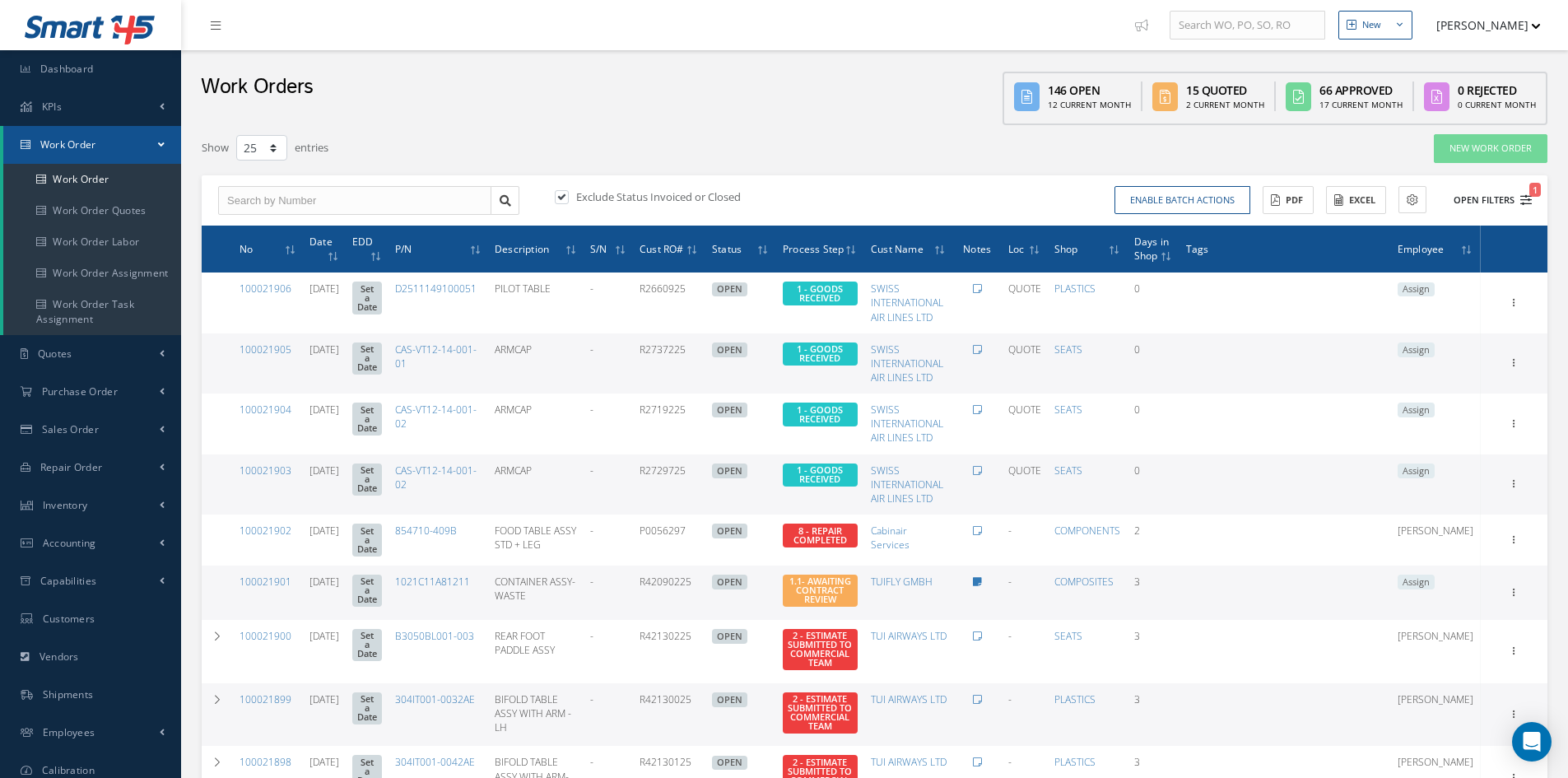
click at [1482, 201] on button "Open Filters 1" at bounding box center [1485, 200] width 93 height 27
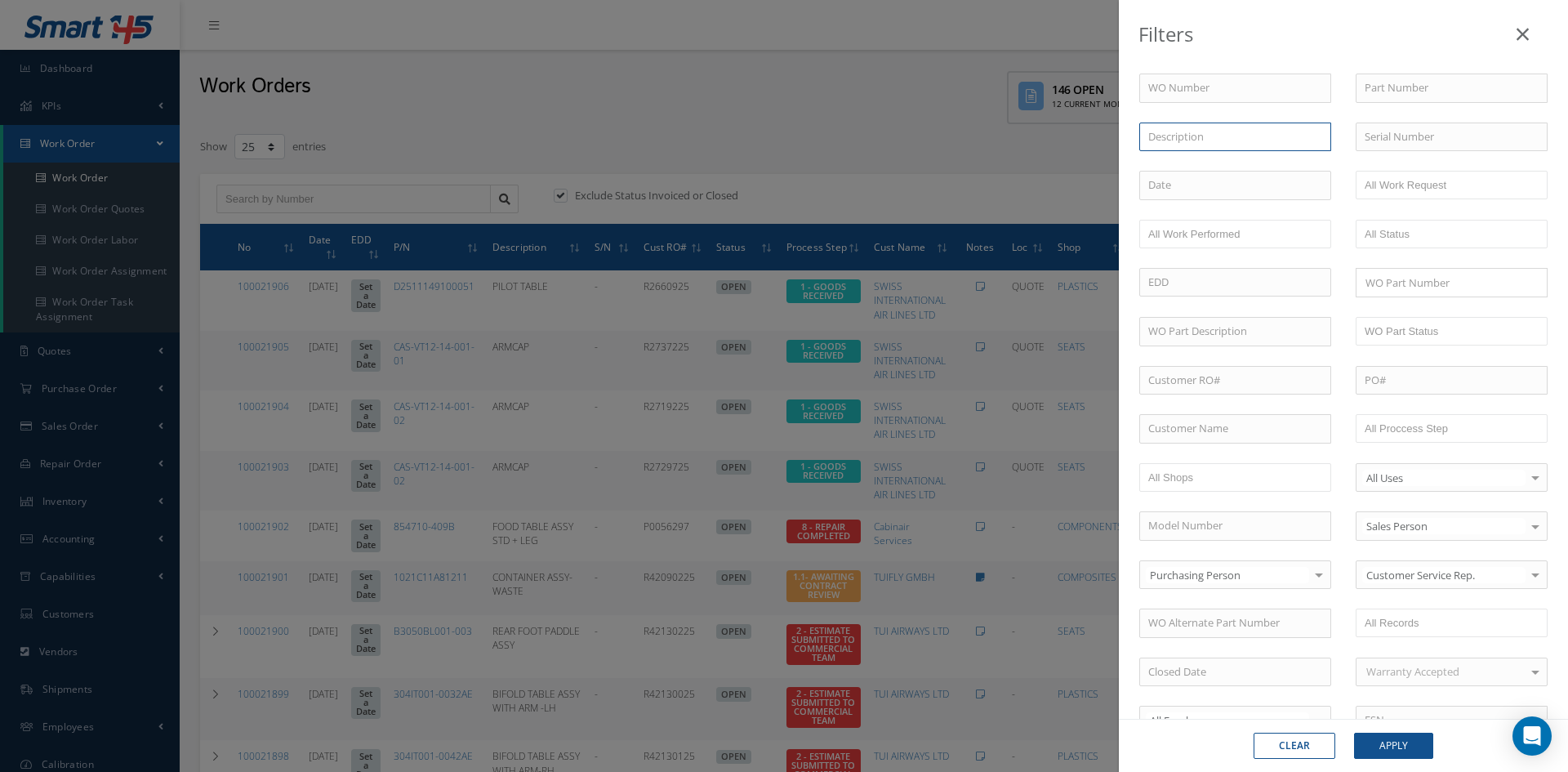
click at [1208, 136] on input "text" at bounding box center [1235, 137] width 192 height 30
drag, startPoint x: 1215, startPoint y: 137, endPoint x: 1111, endPoint y: 142, distance: 104.1
click at [1111, 142] on div "Filters WO Number Part Number Description foam FOOD TABLE ASSY STD + LEG FOOT R…" at bounding box center [784, 386] width 1568 height 772
type input "foam"
click at [1525, 36] on icon at bounding box center [1522, 35] width 12 height 20
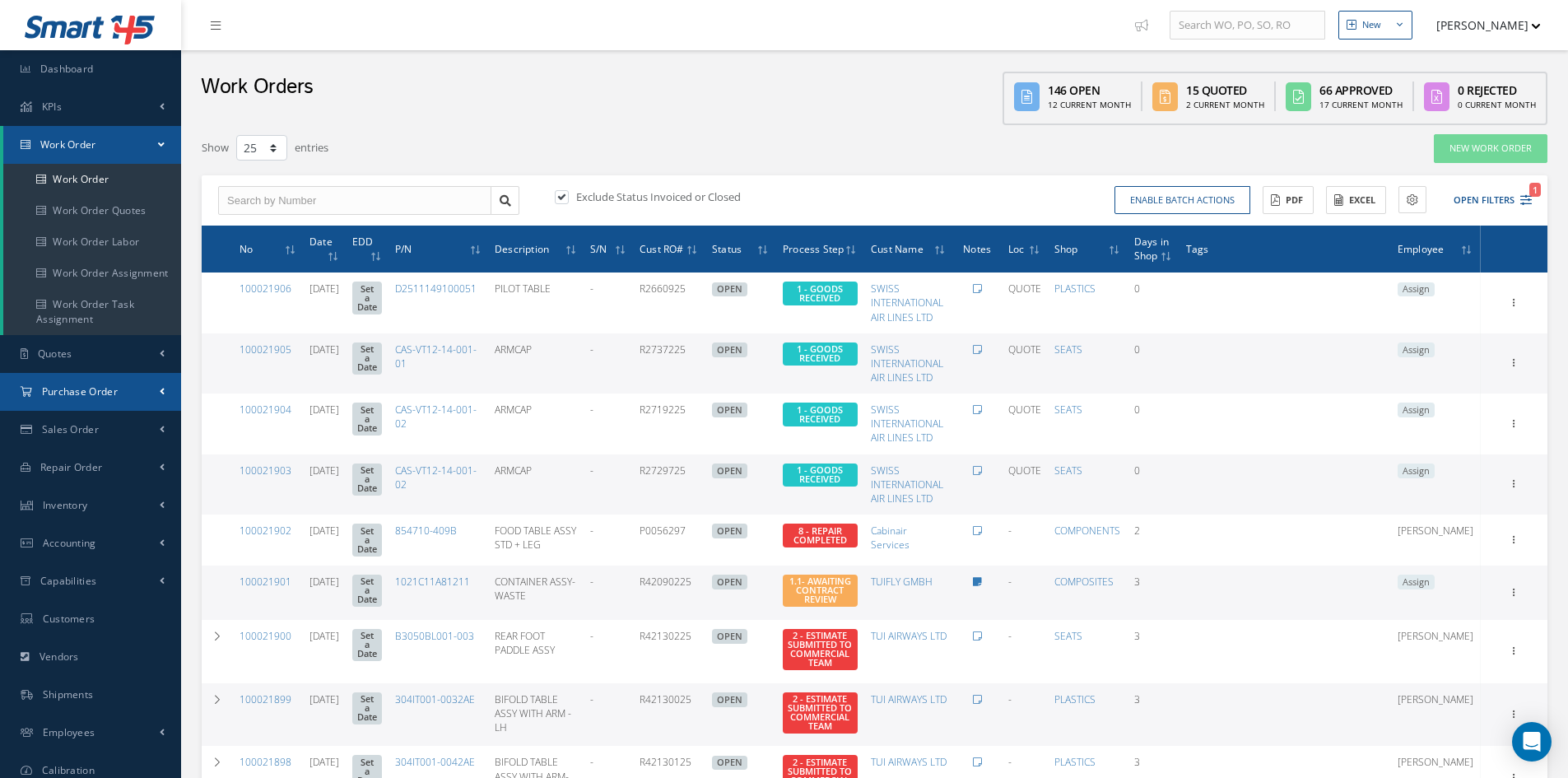
click at [75, 397] on span "Purchase Order" at bounding box center [80, 391] width 75 height 14
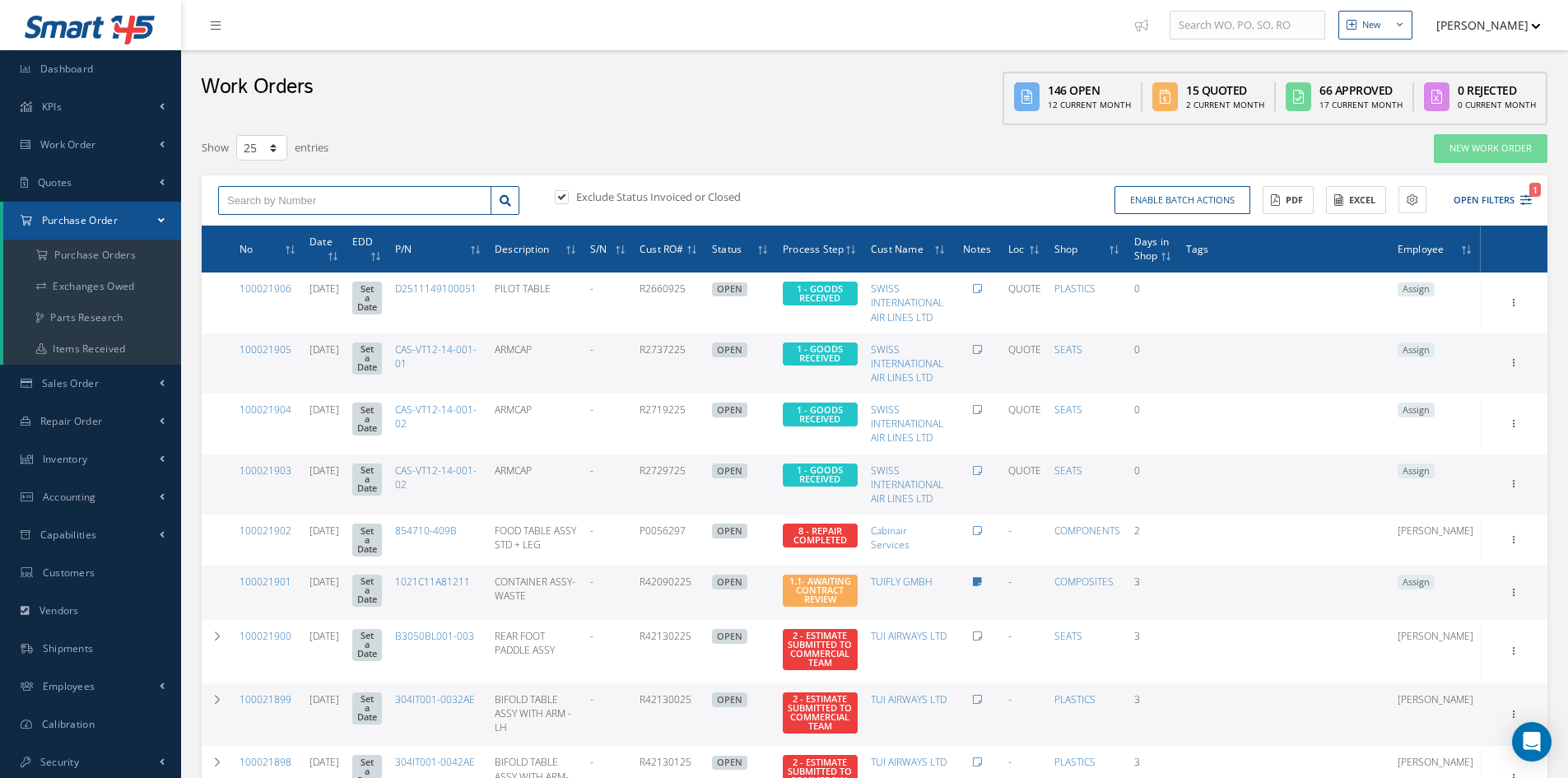
click at [297, 200] on input "text" at bounding box center [355, 201] width 274 height 30
type input "100011682"
click at [568, 197] on label at bounding box center [570, 197] width 4 height 15
click at [566, 197] on input "checkbox" at bounding box center [560, 197] width 11 height 11
checkbox input "false"
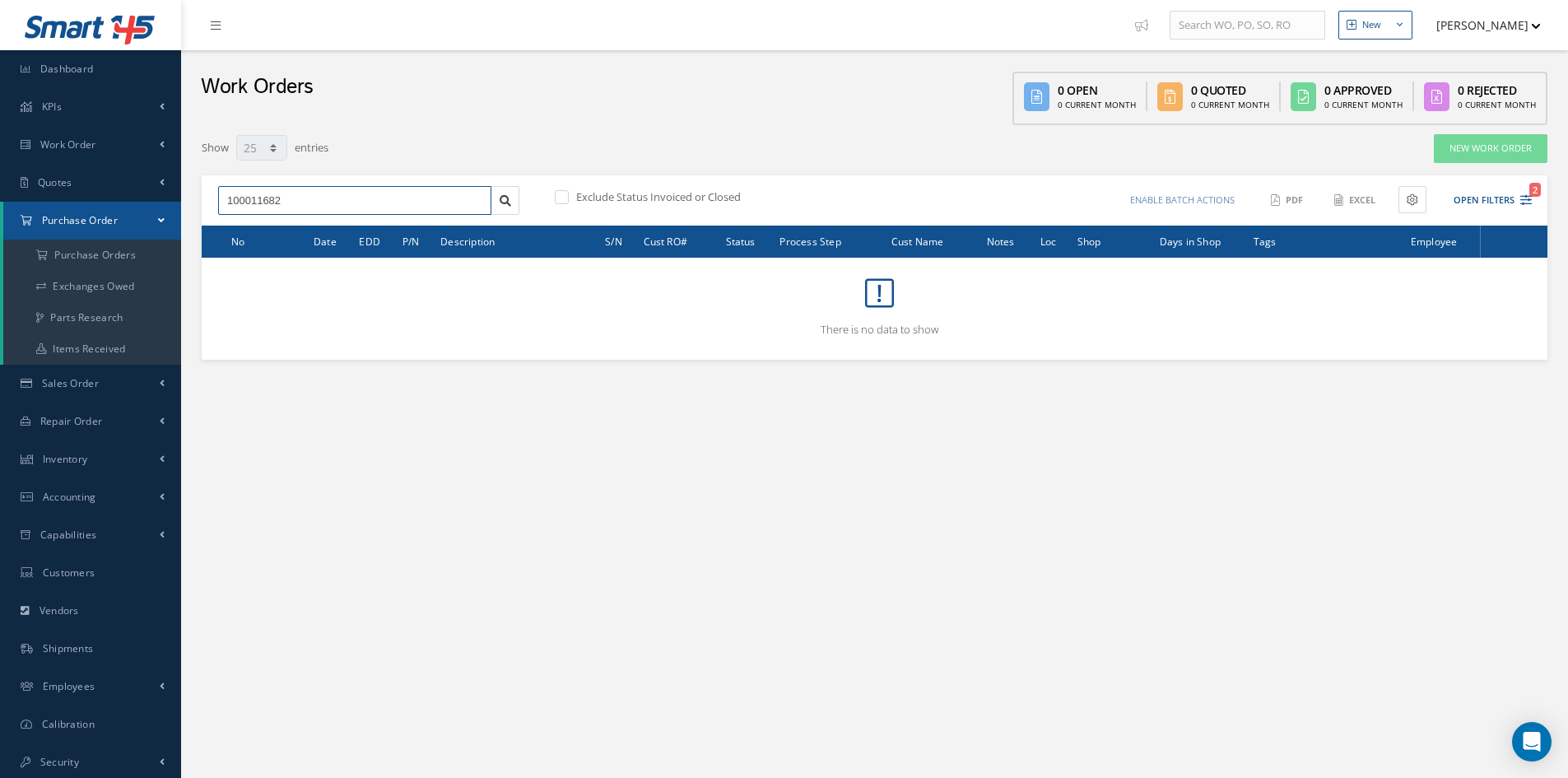
click at [339, 197] on input "100011682" at bounding box center [355, 201] width 274 height 30
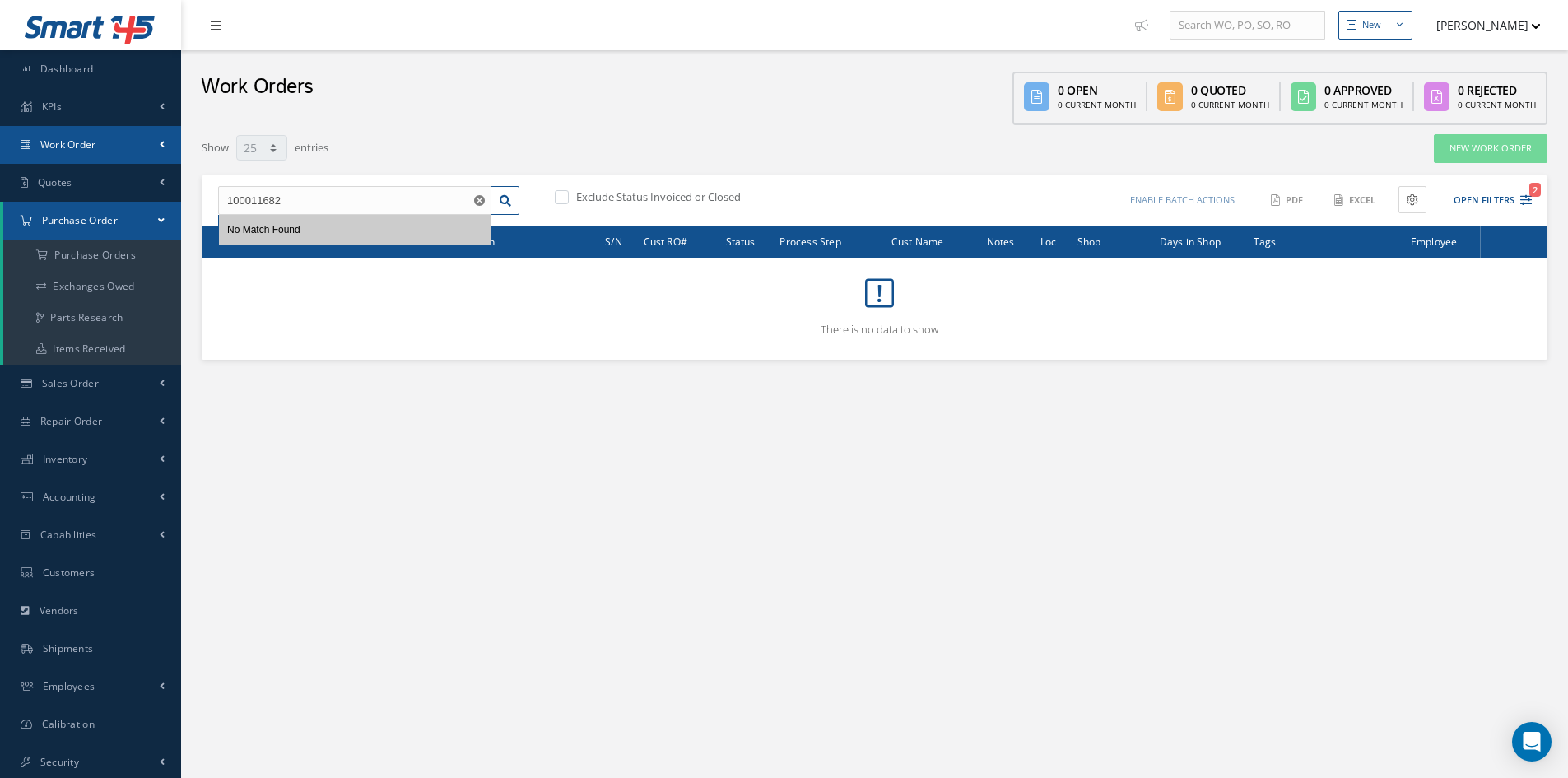
click at [70, 135] on link "Work Order" at bounding box center [90, 145] width 181 height 38
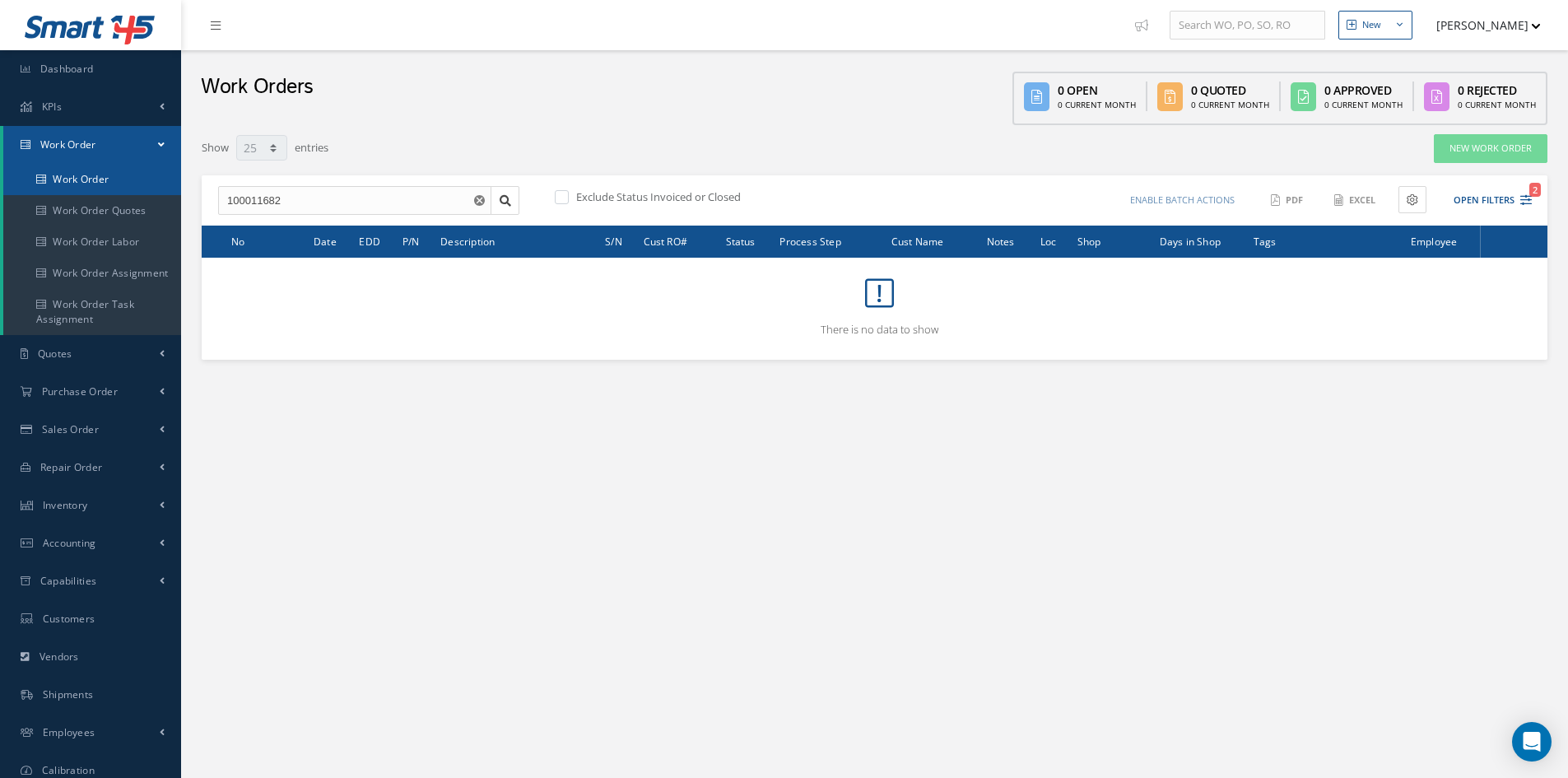
click at [85, 174] on link "Work Order" at bounding box center [92, 180] width 177 height 32
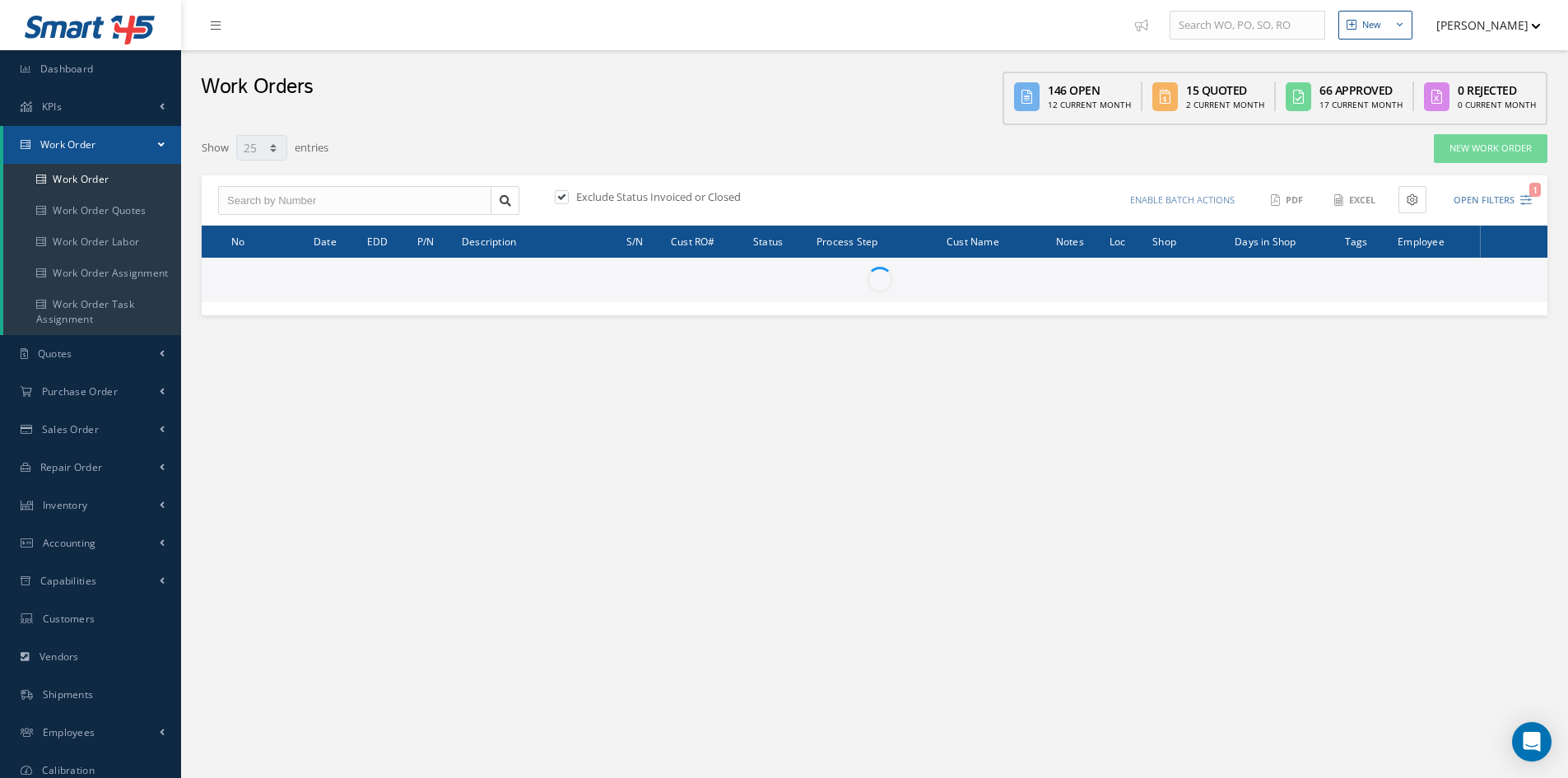
select select "25"
click at [304, 202] on input "text" at bounding box center [355, 201] width 274 height 30
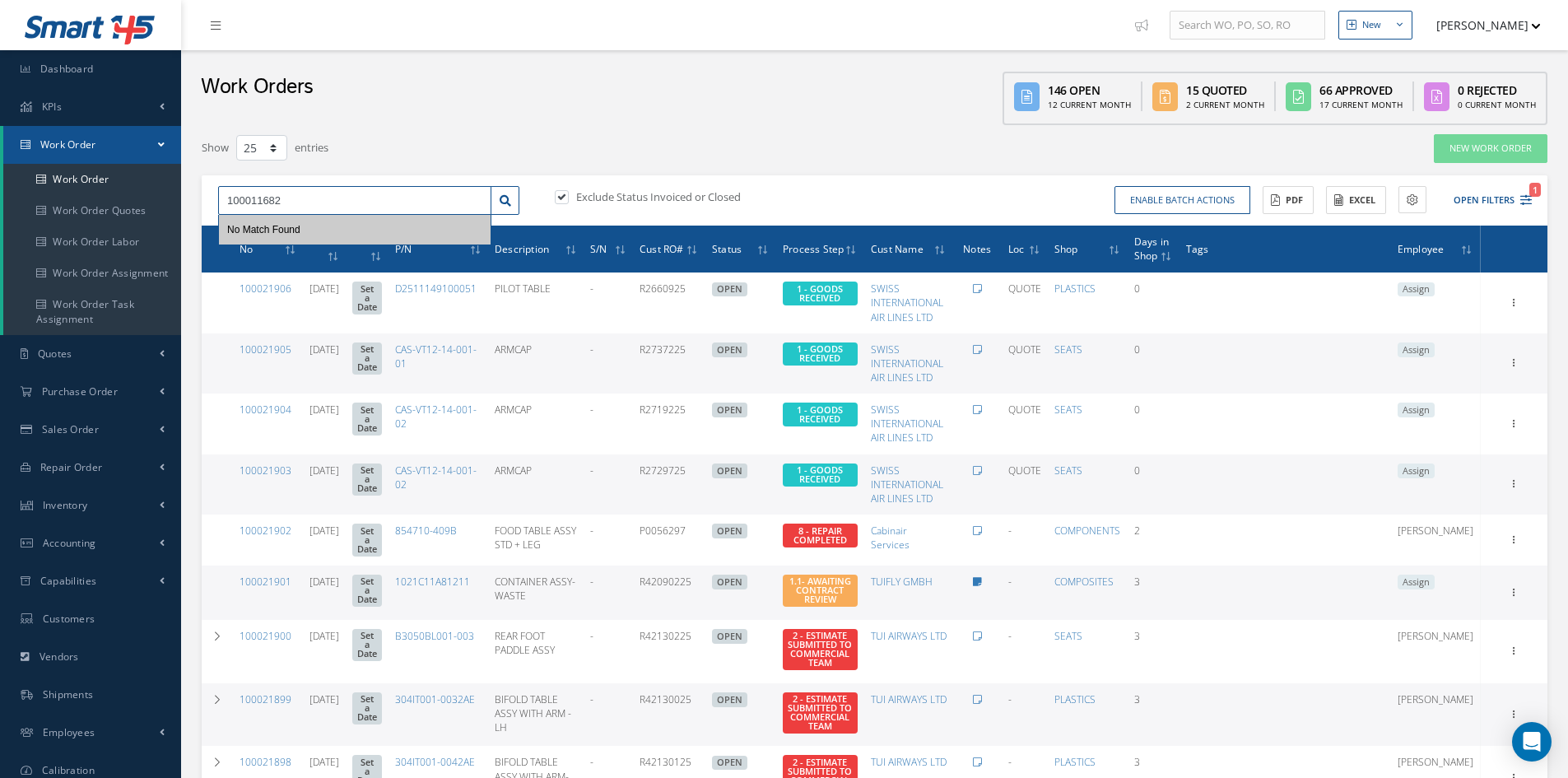
type input "100011682"
click at [568, 199] on label at bounding box center [570, 197] width 4 height 15
click at [565, 199] on input "checkbox" at bounding box center [560, 197] width 11 height 11
checkbox input "false"
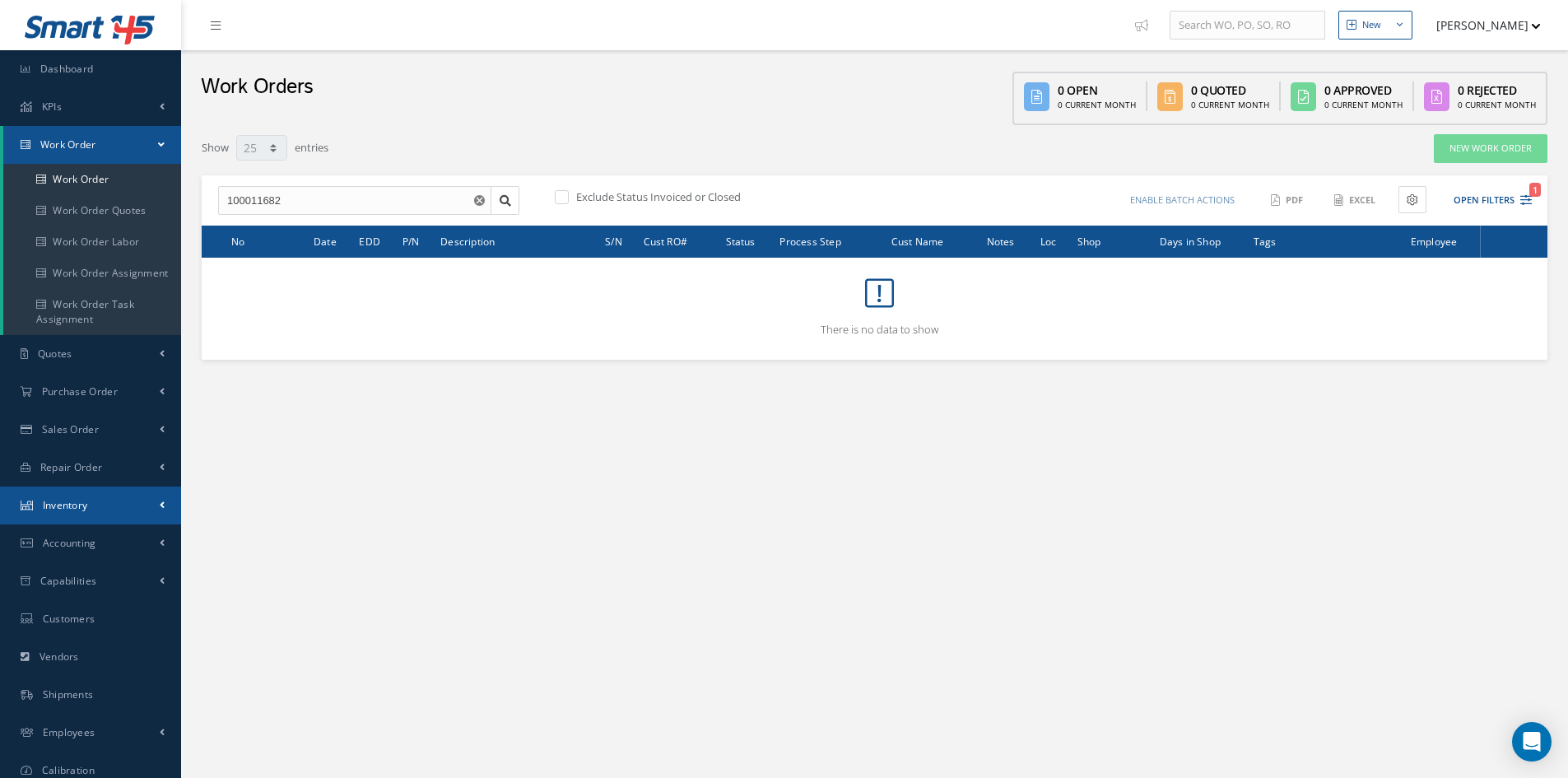
click at [82, 513] on link "Inventory" at bounding box center [90, 506] width 181 height 38
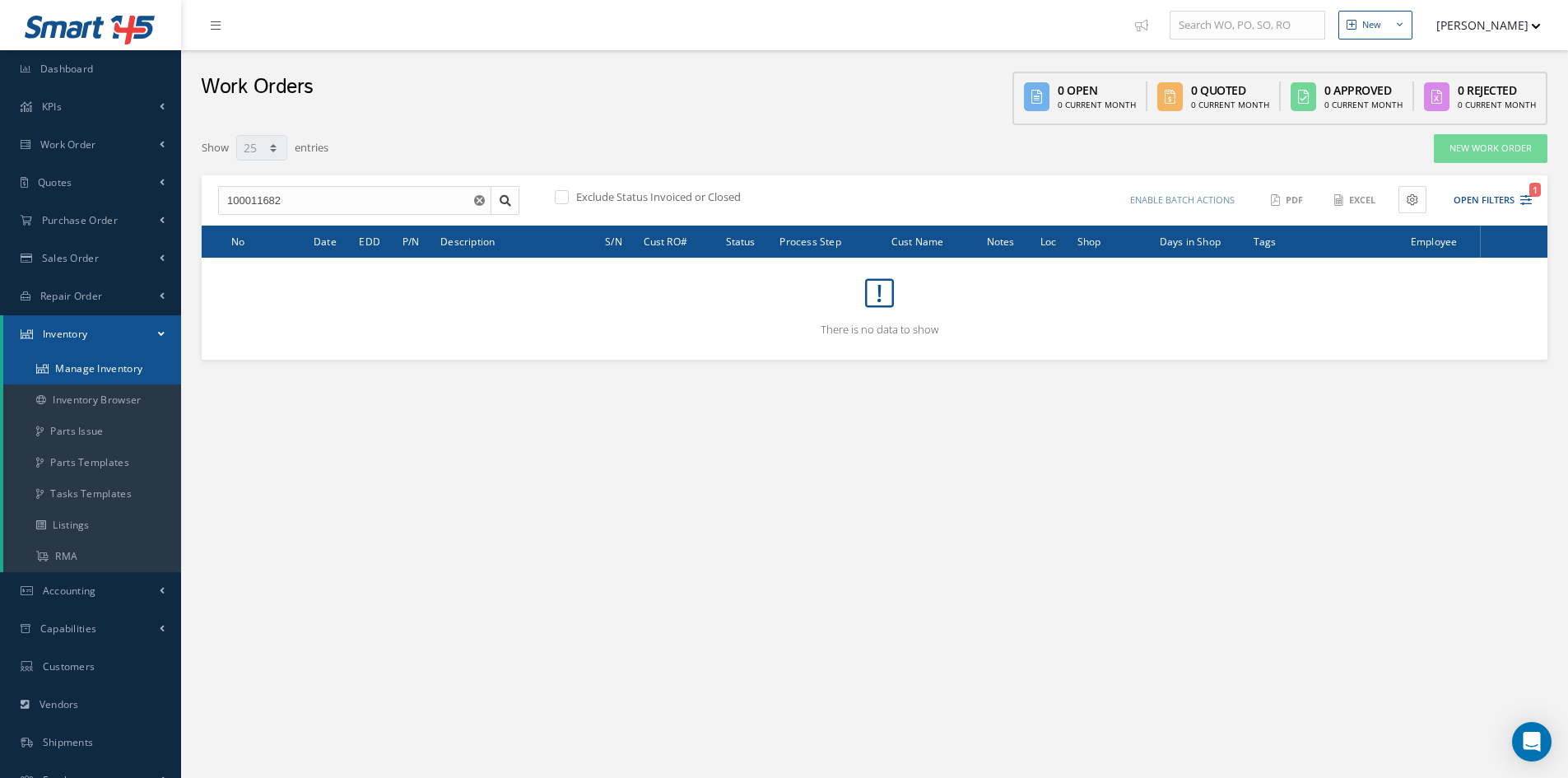
click at [64, 362] on link "Manage Inventory" at bounding box center [92, 369] width 177 height 32
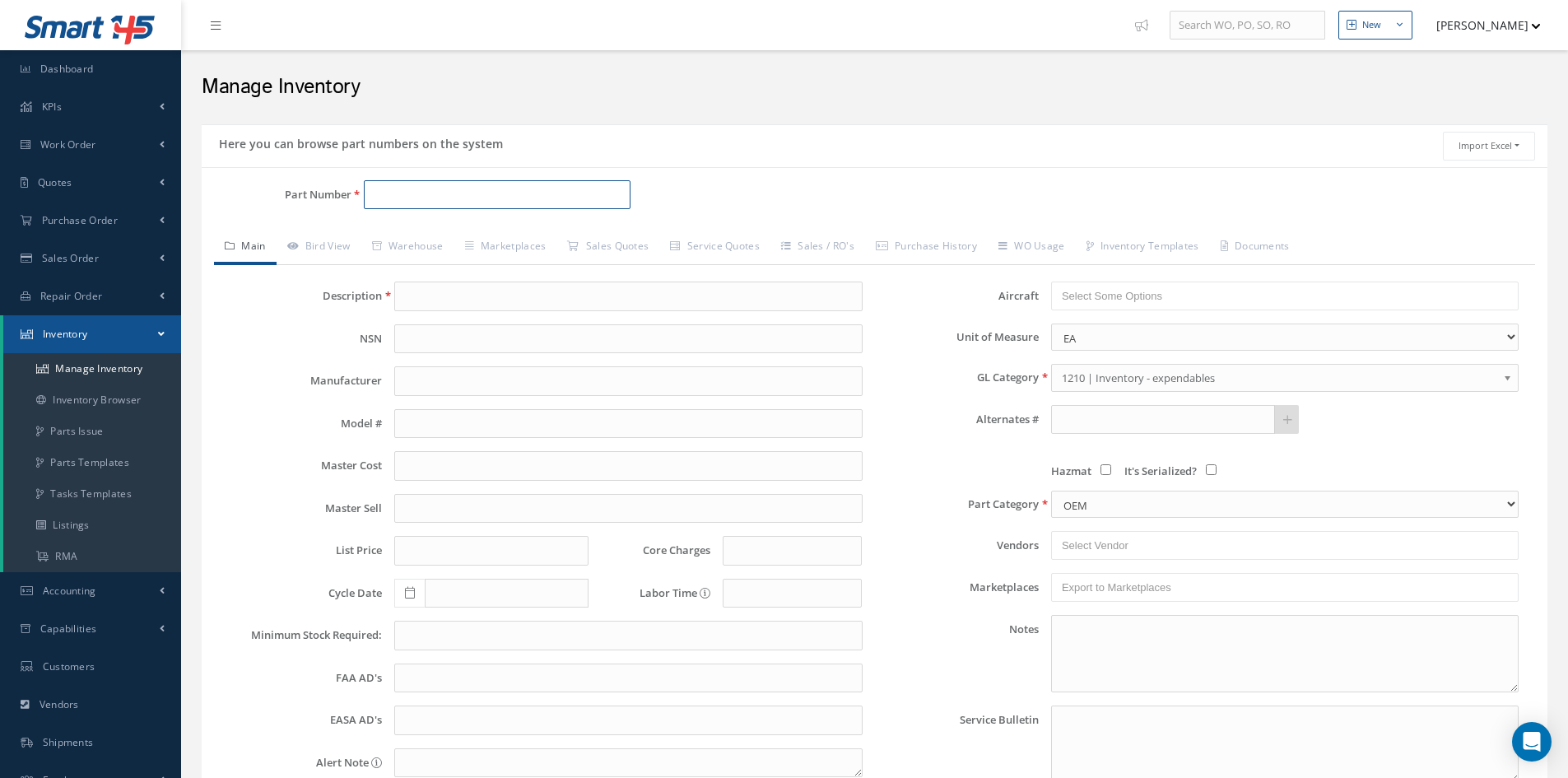
click at [472, 197] on input "Part Number" at bounding box center [498, 195] width 267 height 30
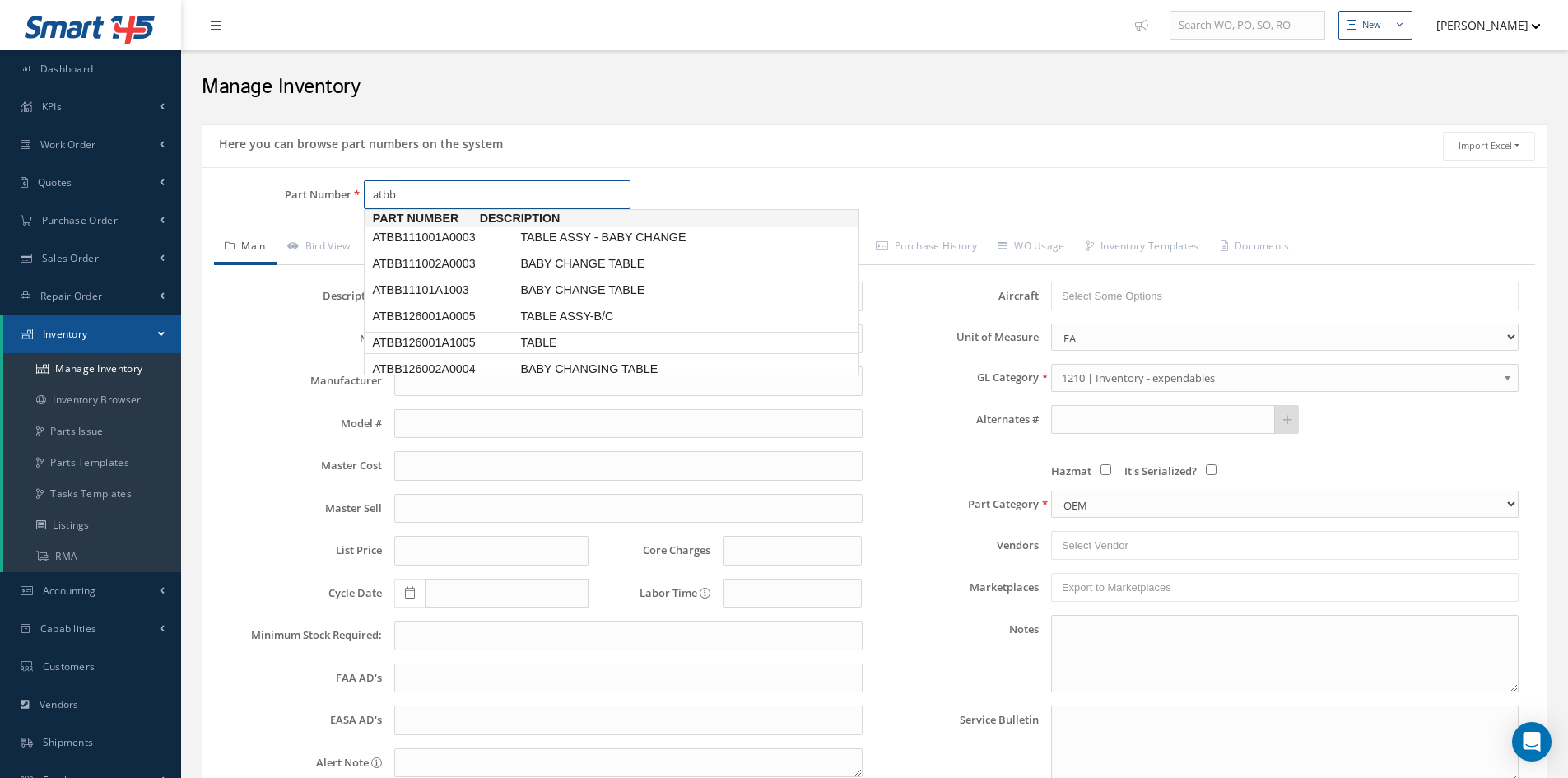
click at [478, 336] on span "ATBB126001A1005" at bounding box center [443, 343] width 148 height 17
type input "ATBB126001A1005"
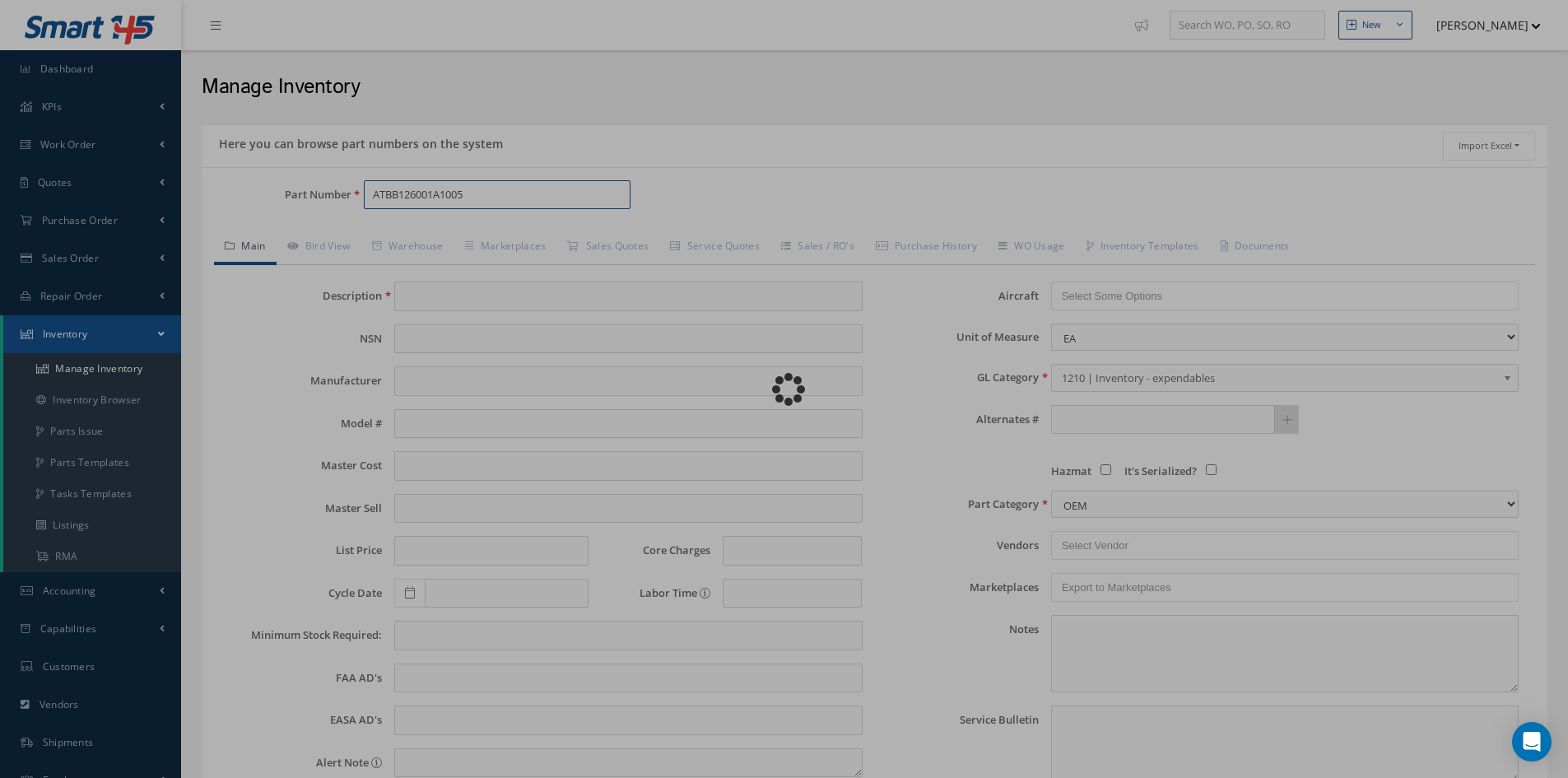
type input "TABLE"
type input "609992.00"
type input "0.00"
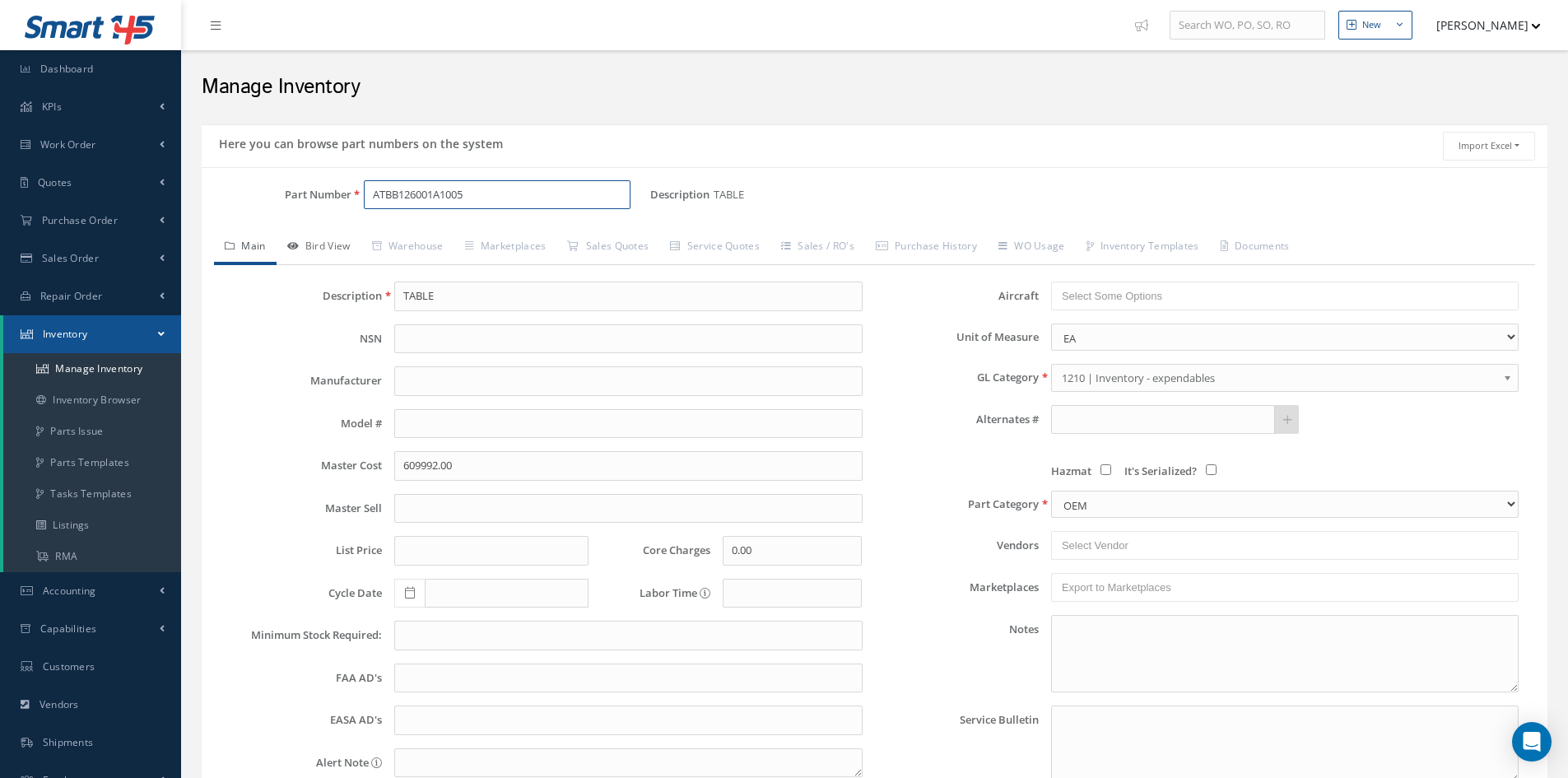
type input "ATBB126001A1005"
click at [337, 249] on link "Bird View" at bounding box center [319, 248] width 85 height 35
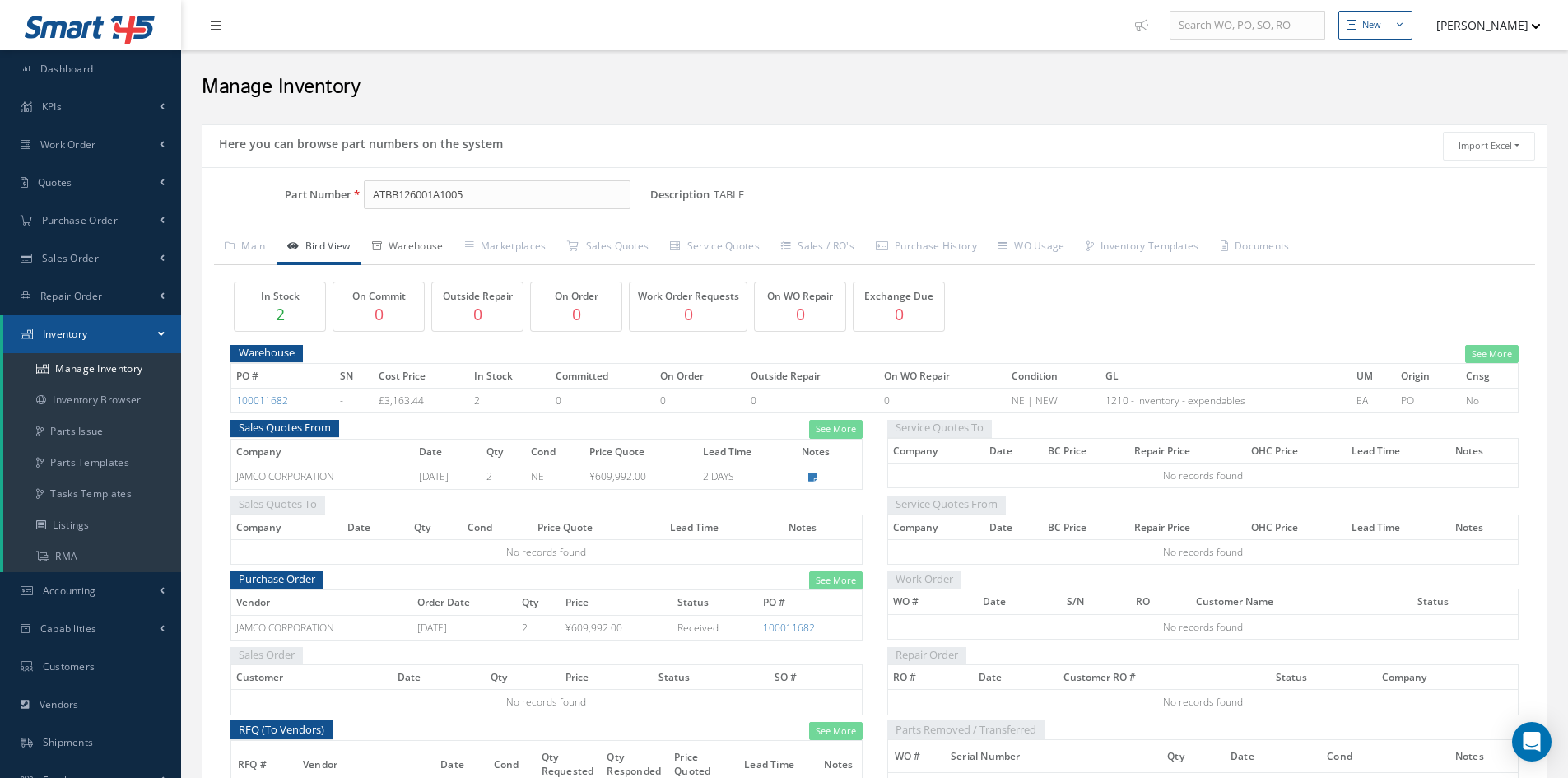
click at [406, 248] on link "Warehouse" at bounding box center [408, 248] width 93 height 35
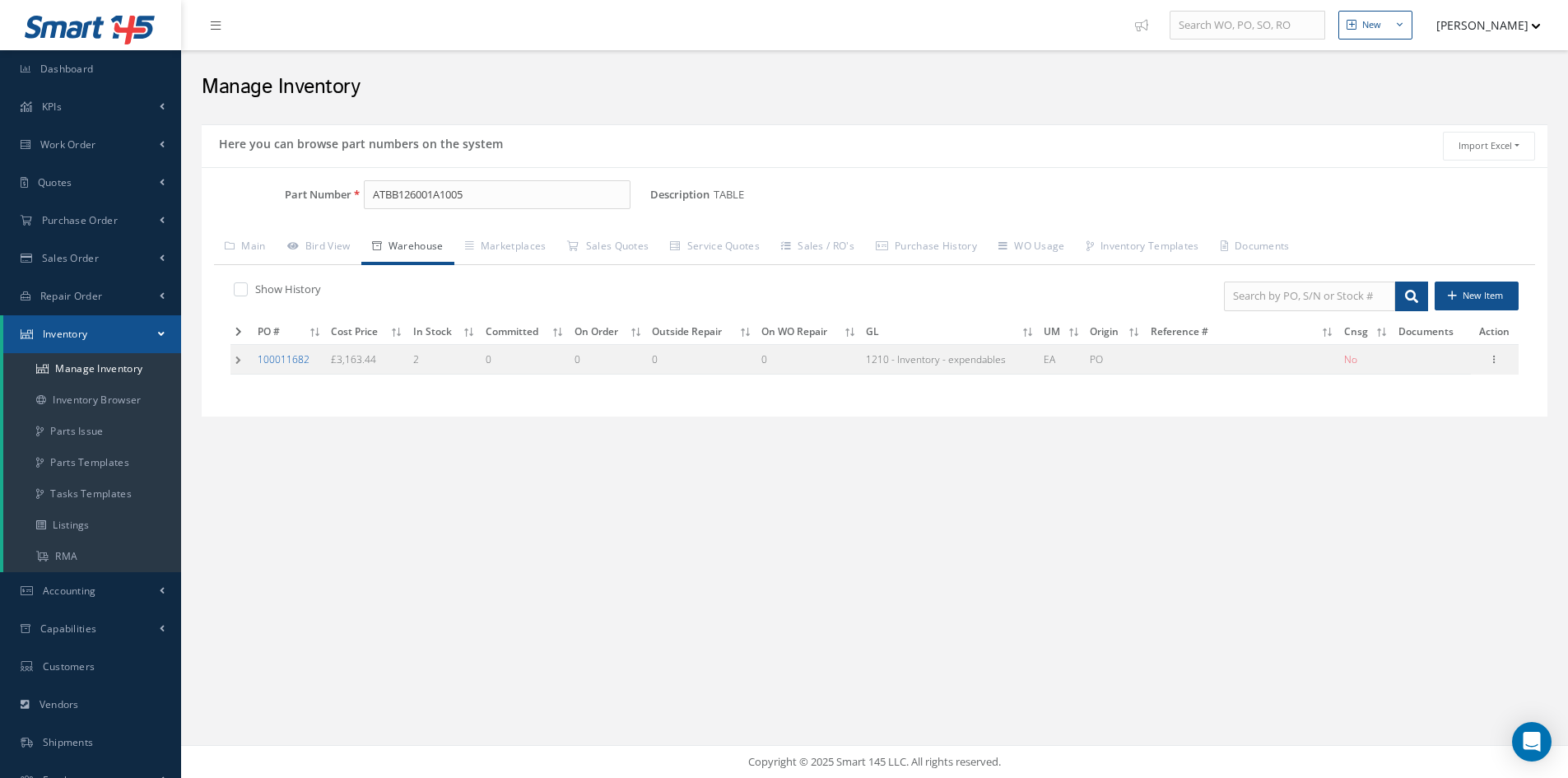
click at [288, 359] on link "100011682" at bounding box center [284, 359] width 52 height 14
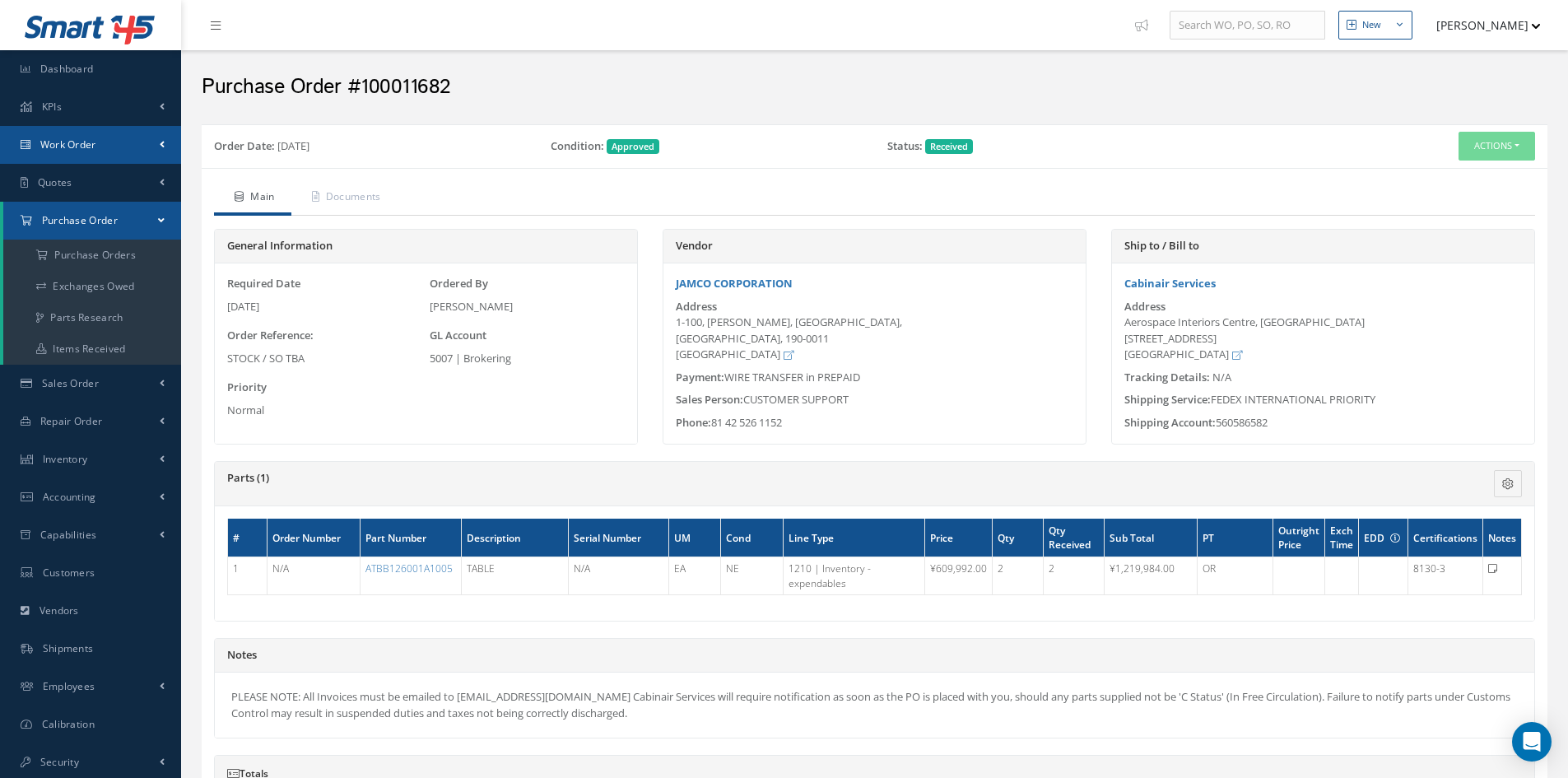
click at [105, 142] on link "Work Order" at bounding box center [90, 145] width 181 height 38
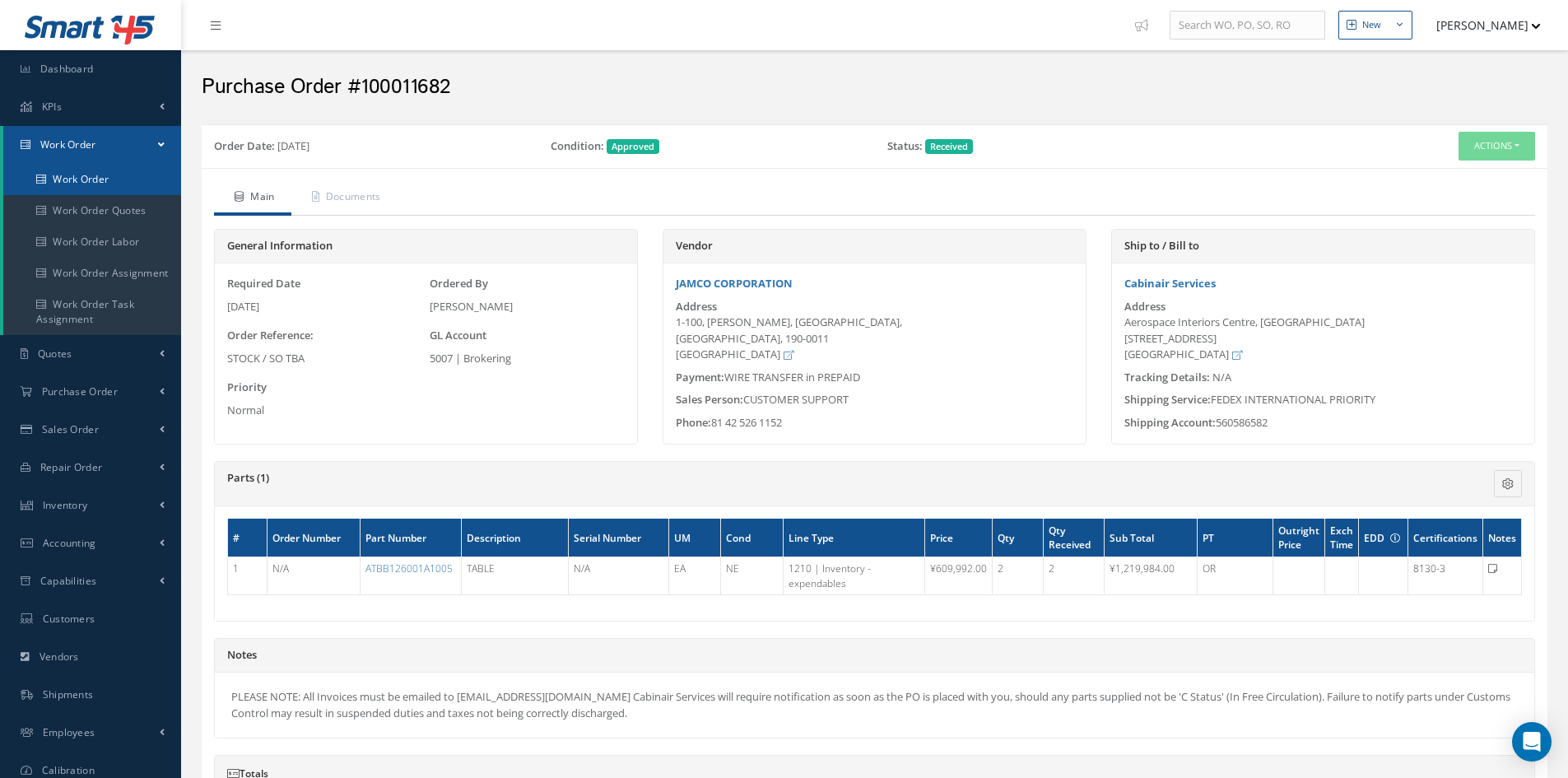
click at [121, 188] on link "Work Order" at bounding box center [92, 180] width 177 height 32
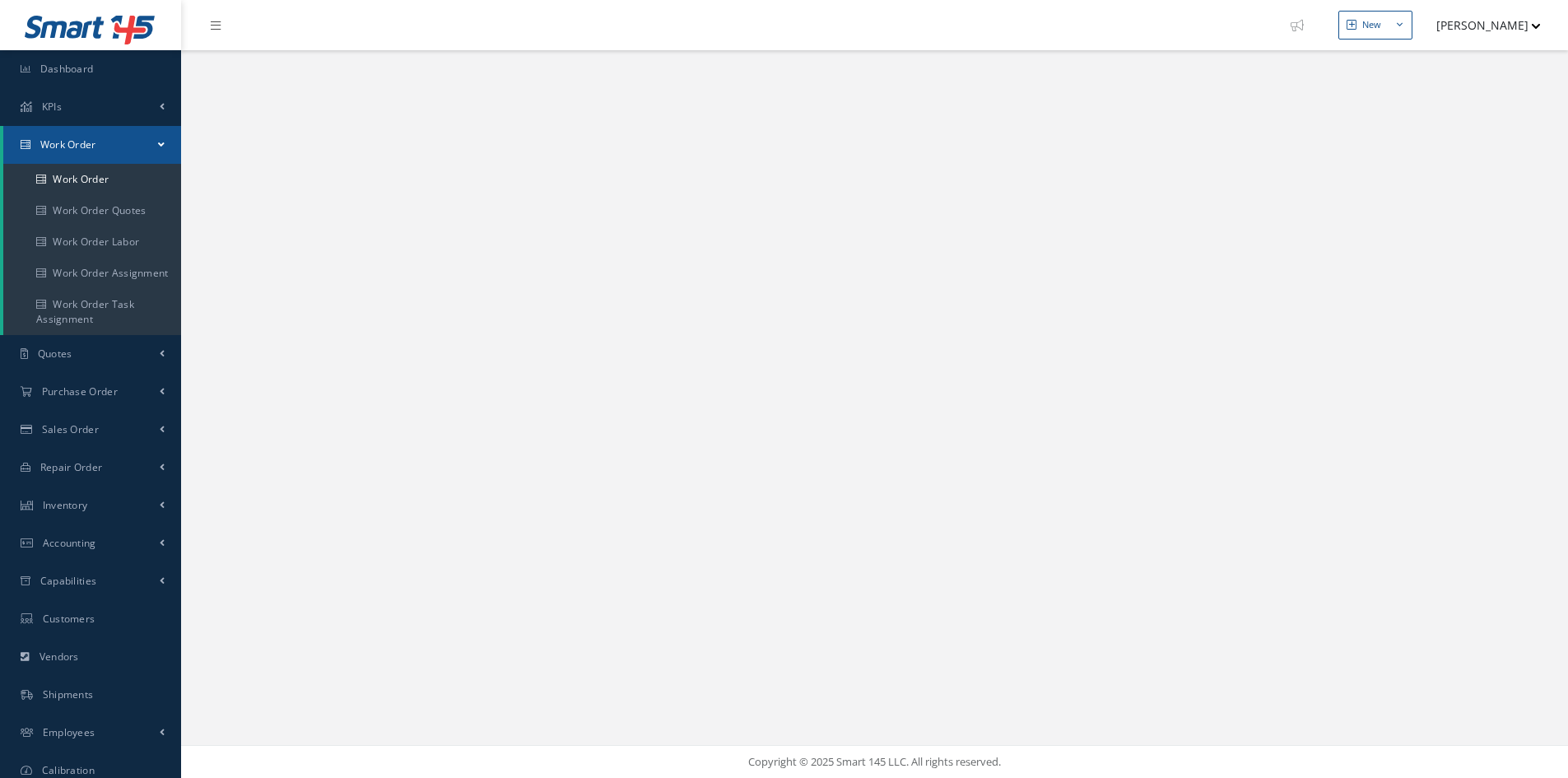
select select "25"
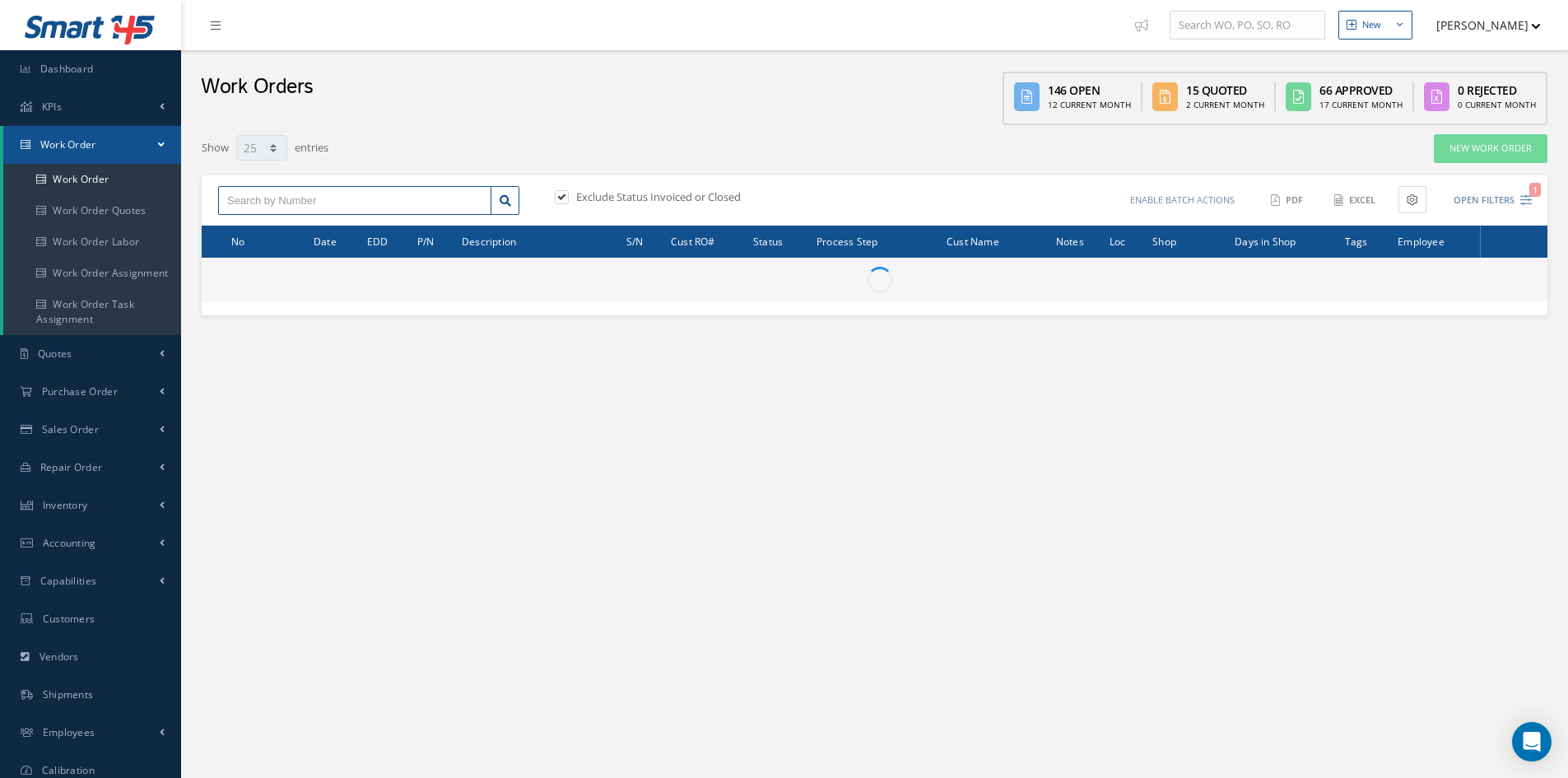
click at [347, 200] on input "text" at bounding box center [355, 201] width 274 height 30
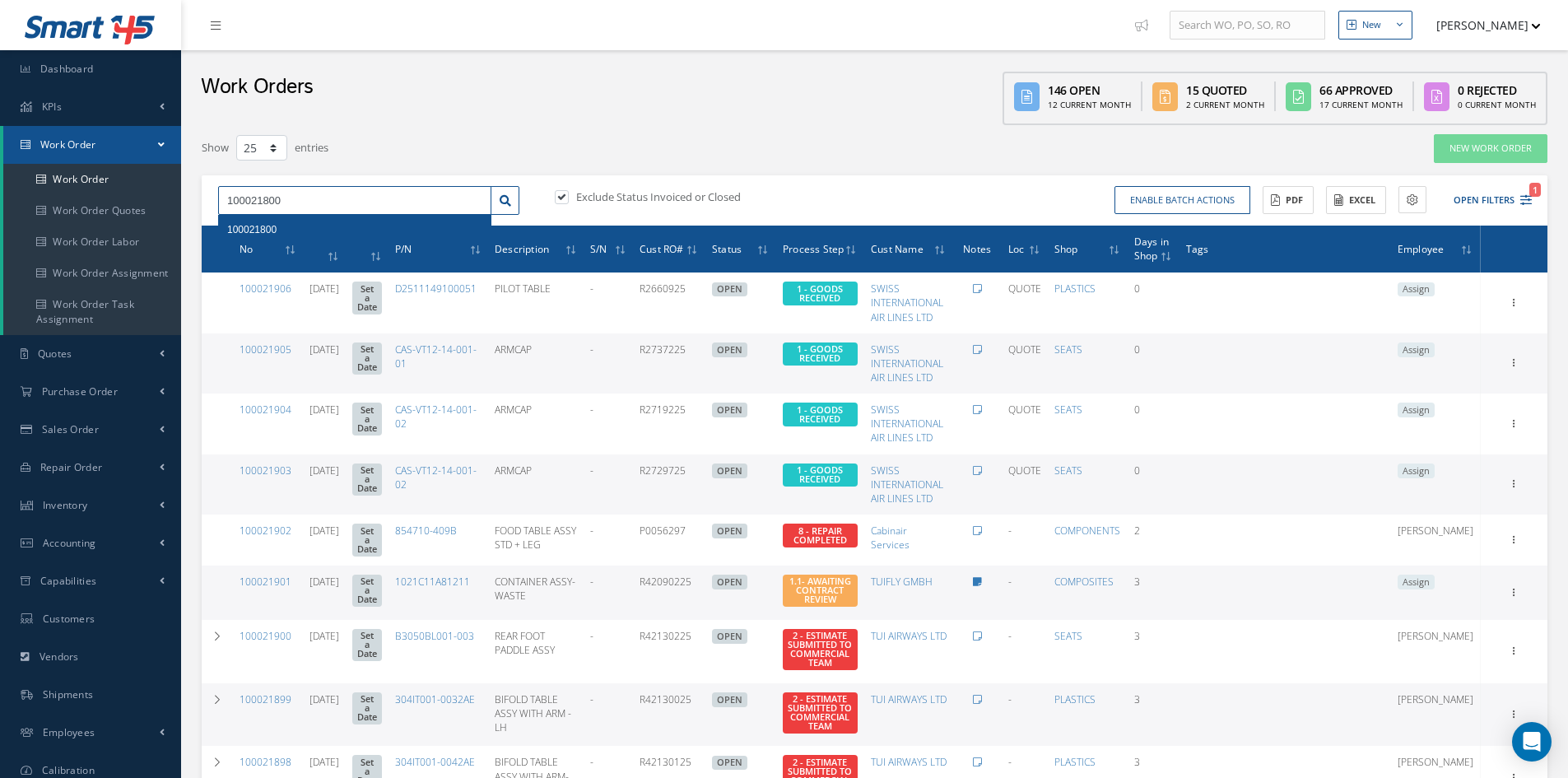
type input "100021800"
click at [241, 233] on span "100021800" at bounding box center [252, 230] width 50 height 12
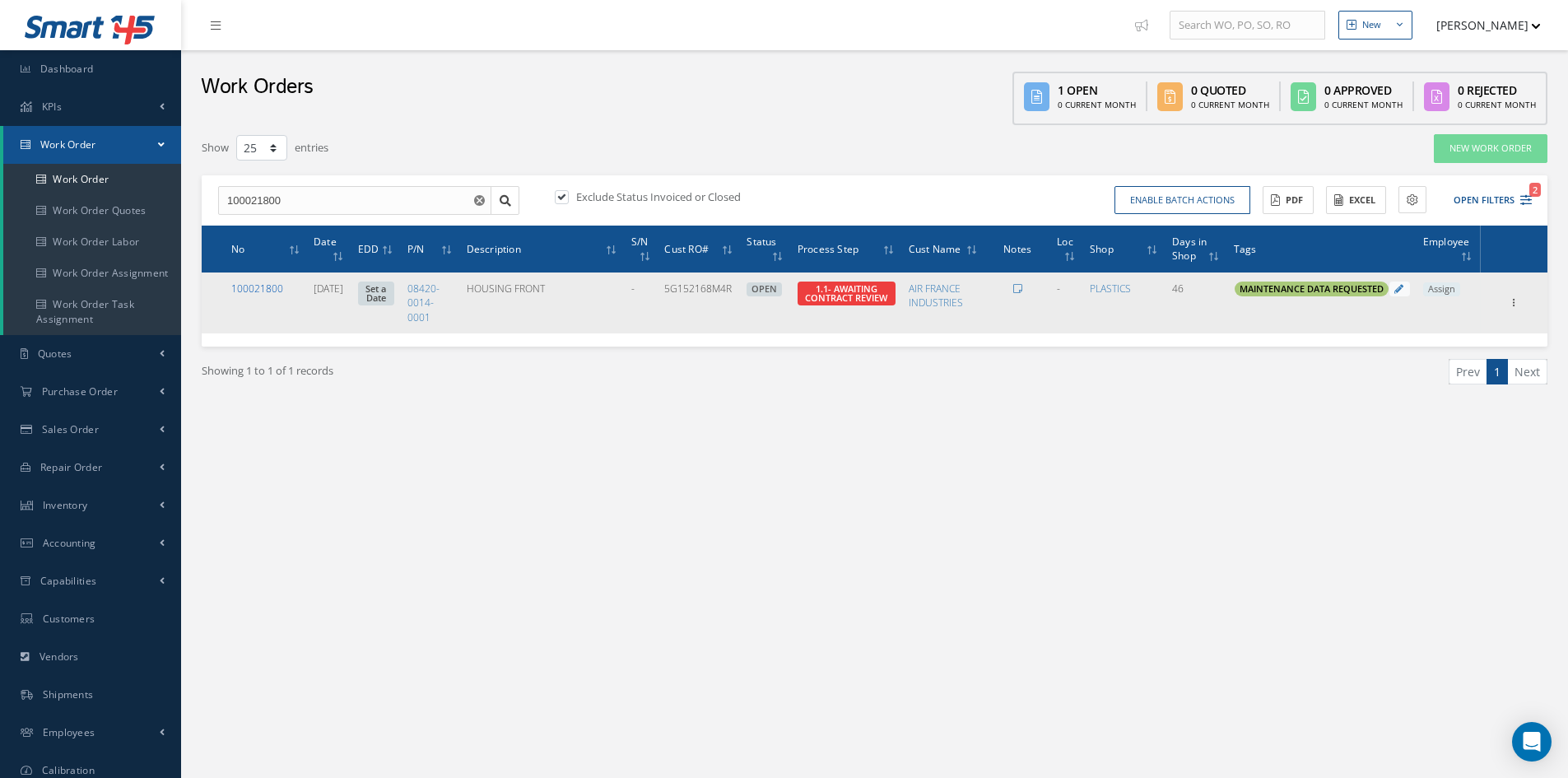
click at [264, 290] on link "100021800" at bounding box center [257, 288] width 52 height 14
